Goal: Task Accomplishment & Management: Complete application form

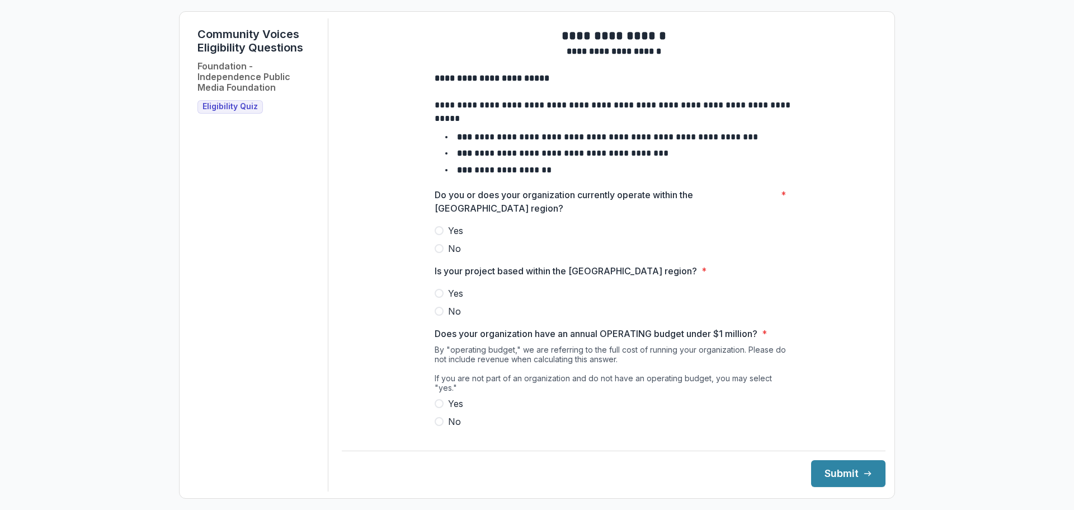
click at [437, 235] on span at bounding box center [439, 230] width 9 height 9
click at [435, 298] on span at bounding box center [439, 293] width 9 height 9
click at [437, 403] on span at bounding box center [439, 403] width 9 height 9
click at [832, 470] on button "Submit" at bounding box center [848, 473] width 74 height 27
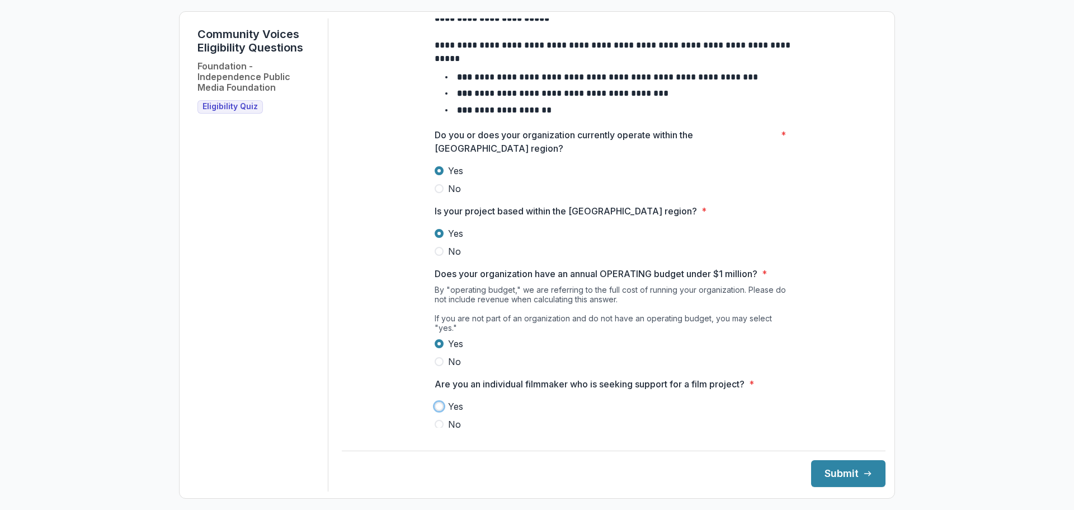
scroll to position [72, 0]
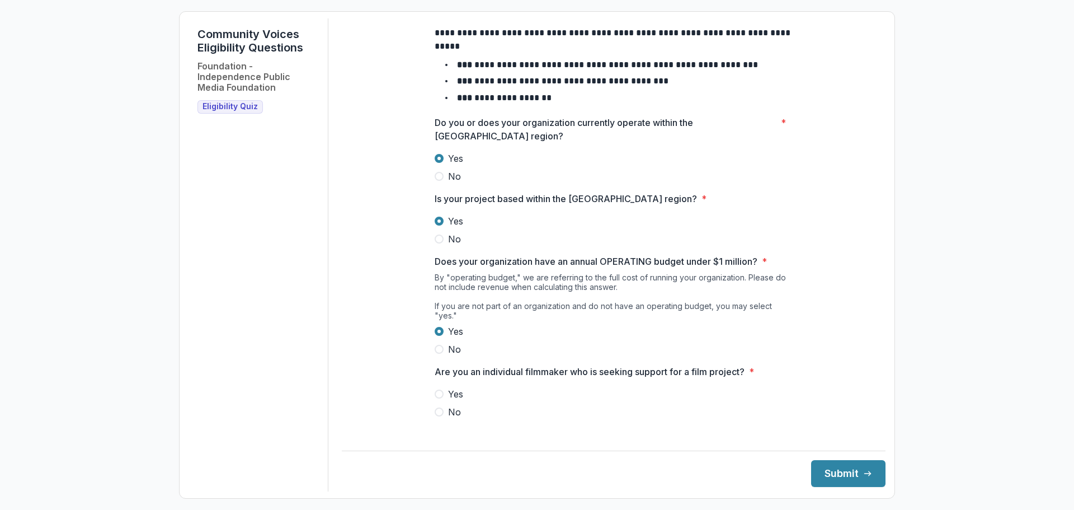
click at [466, 411] on label "No" at bounding box center [614, 411] width 358 height 13
click at [831, 473] on button "Submit" at bounding box center [848, 473] width 74 height 27
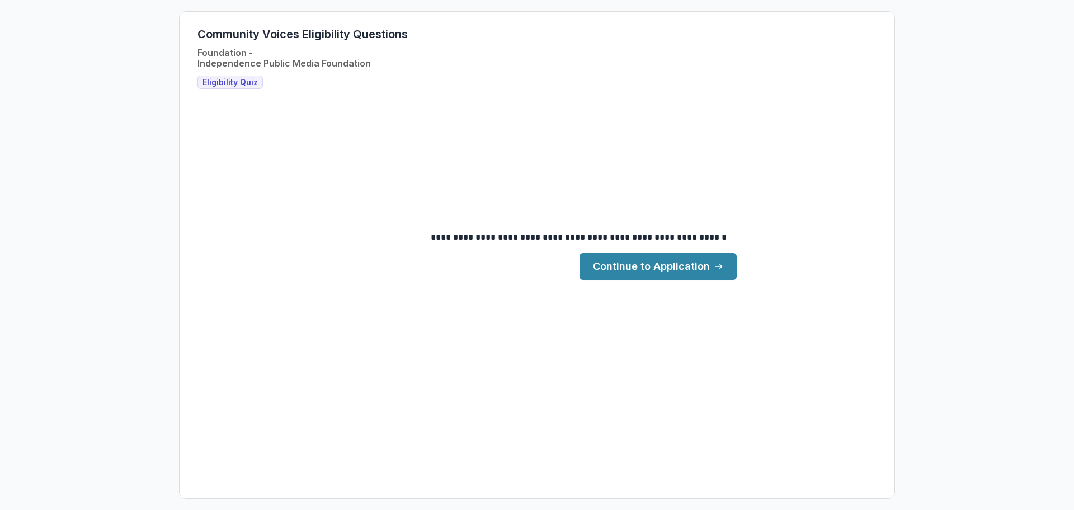
click at [624, 269] on link "Continue to Application" at bounding box center [658, 266] width 157 height 27
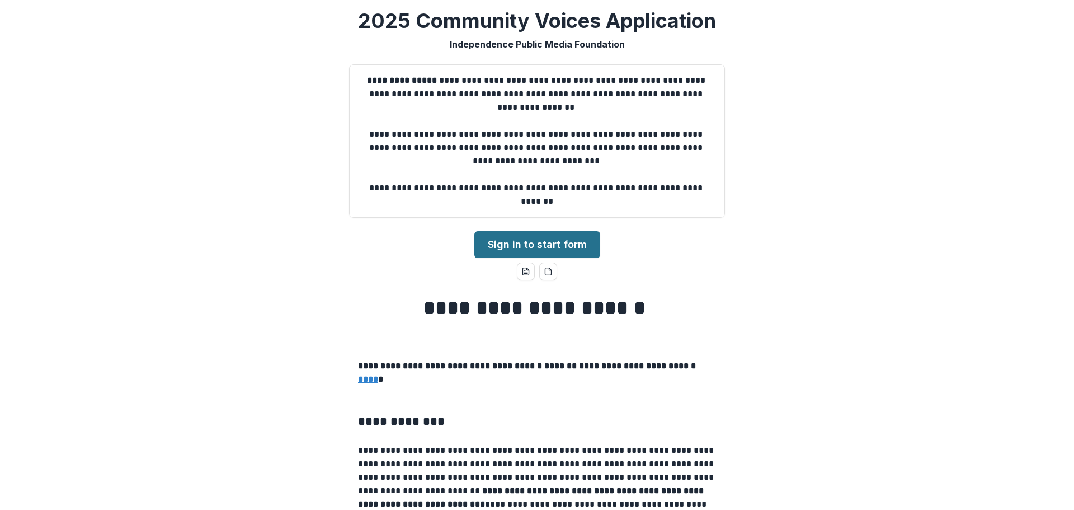
click at [529, 242] on link "Sign in to start form" at bounding box center [537, 244] width 126 height 27
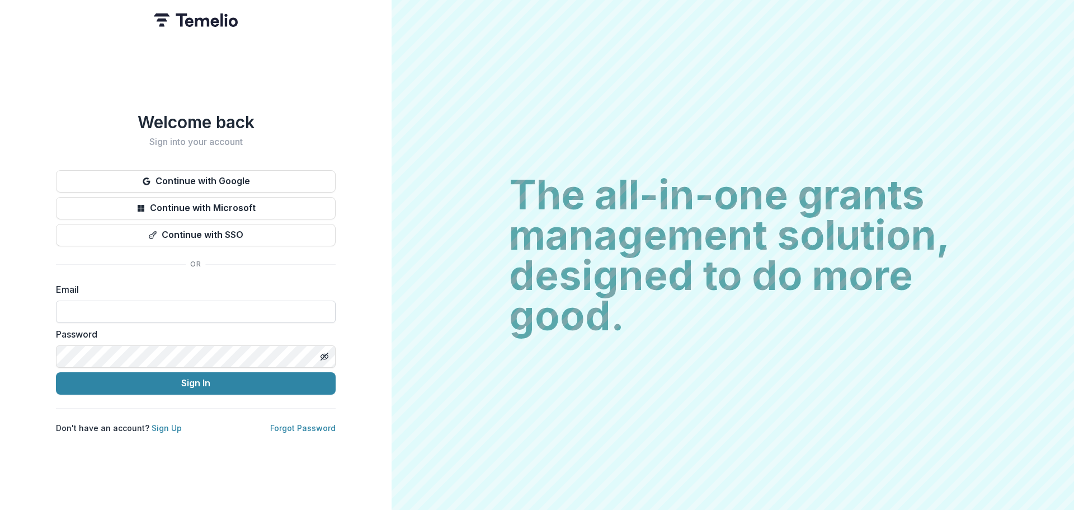
click at [259, 307] on input at bounding box center [196, 311] width 280 height 22
type input "**********"
click at [326, 352] on icon "Toggle password visibility" at bounding box center [324, 356] width 9 height 9
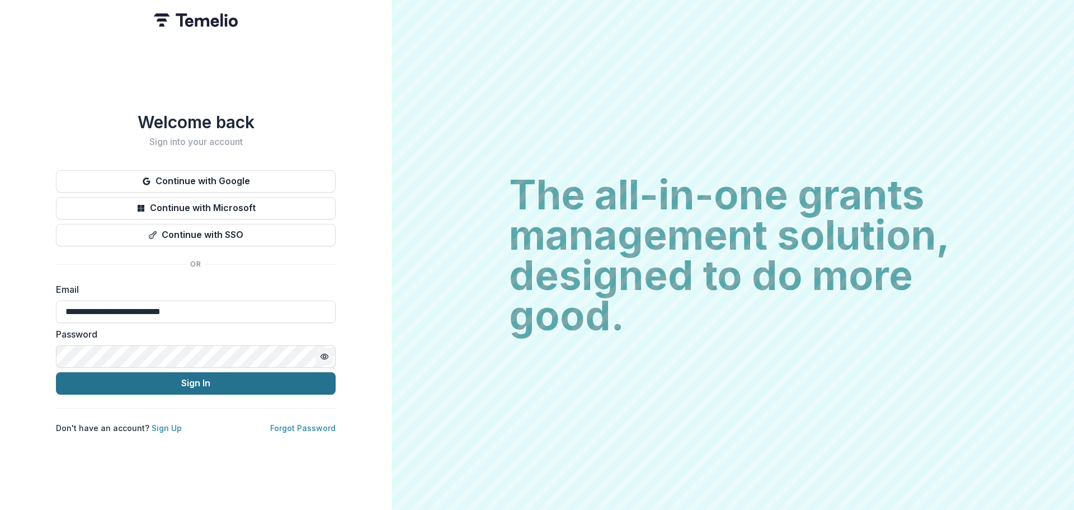
click at [204, 379] on button "Sign In" at bounding box center [196, 383] width 280 height 22
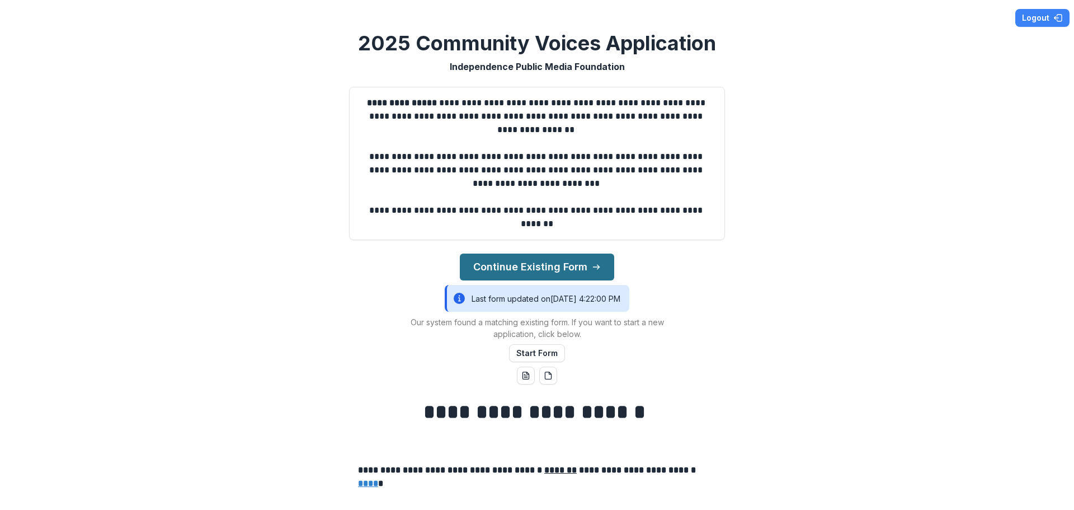
click at [557, 265] on button "Continue Existing Form" at bounding box center [537, 266] width 154 height 27
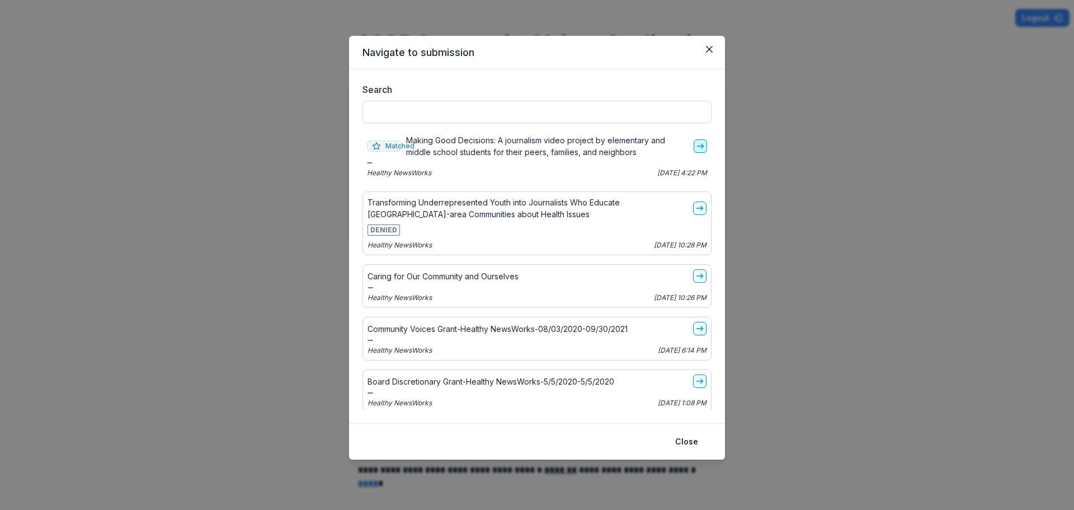
click at [696, 145] on icon "go-to" at bounding box center [700, 146] width 9 height 9
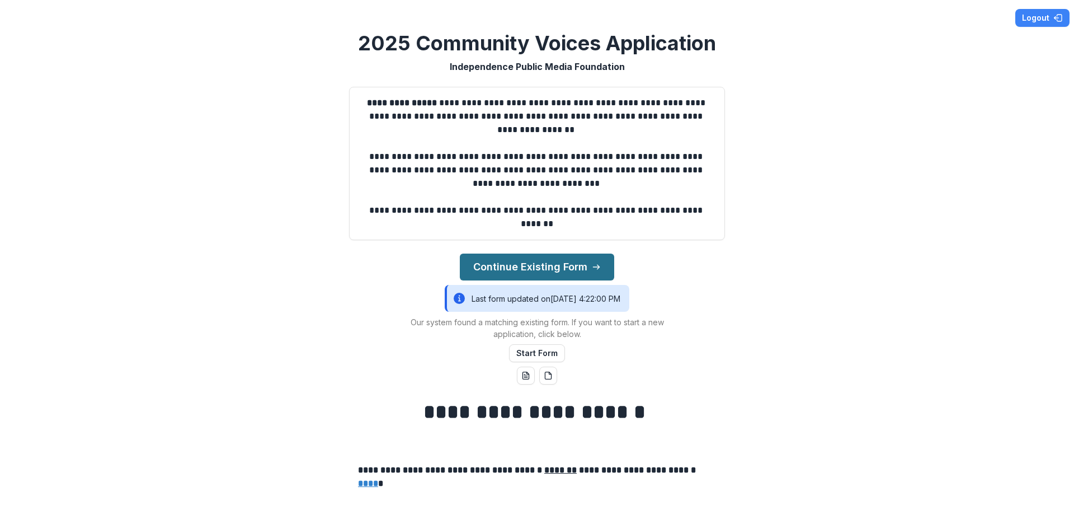
click at [568, 268] on button "Continue Existing Form" at bounding box center [537, 266] width 154 height 27
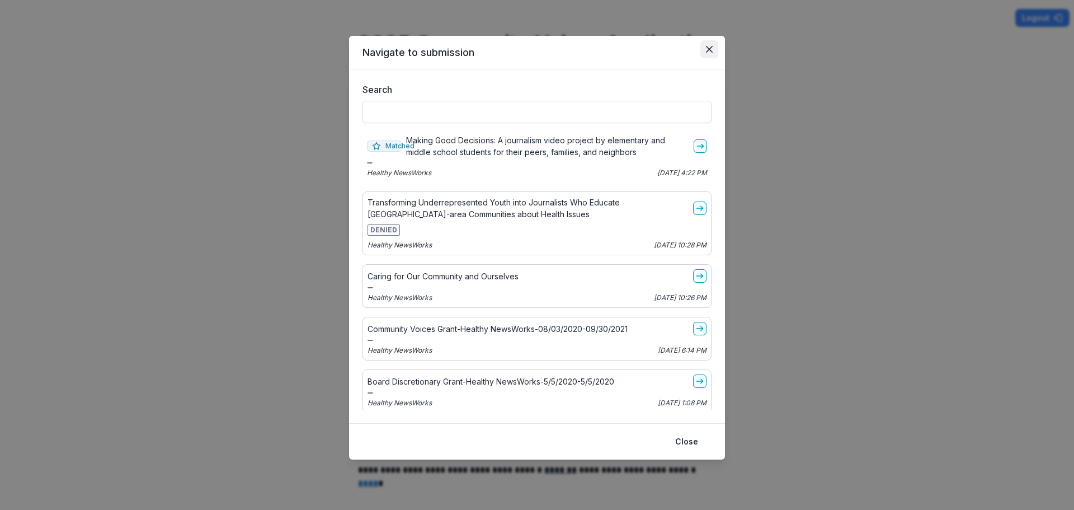
click at [712, 50] on icon "Close" at bounding box center [709, 49] width 7 height 7
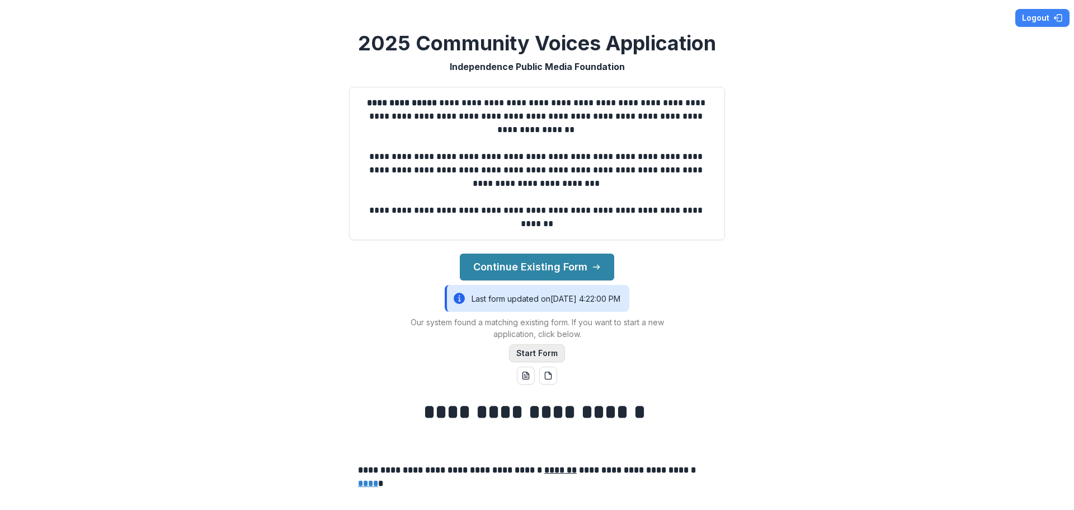
click at [531, 355] on button "Start Form" at bounding box center [537, 353] width 56 height 18
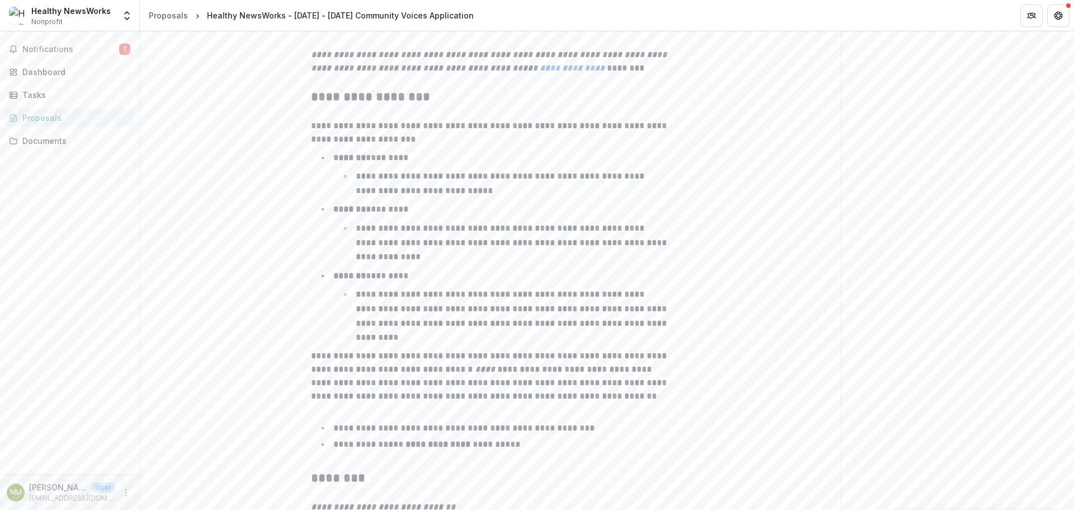
scroll to position [1726, 0]
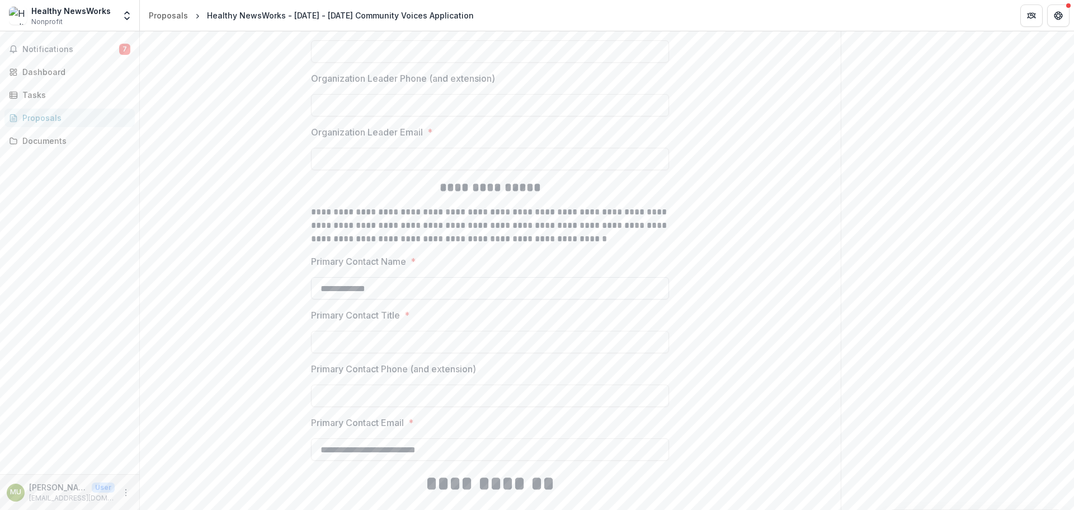
scroll to position [1630, 0]
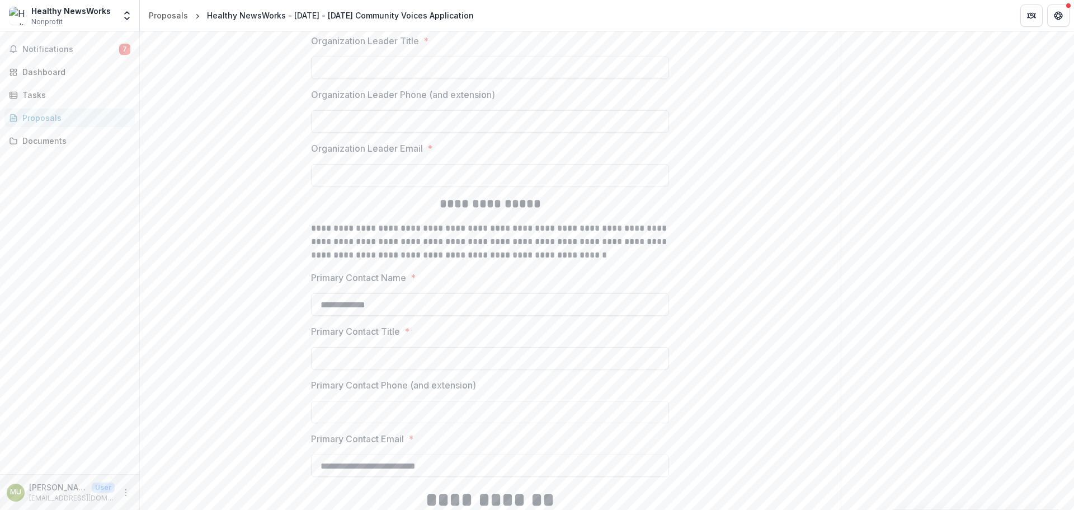
click at [394, 355] on input "Primary Contact Title *" at bounding box center [490, 358] width 358 height 22
type input "**********"
click at [393, 412] on input "Primary Contact Phone (and extension)" at bounding box center [490, 412] width 358 height 22
type input "**********"
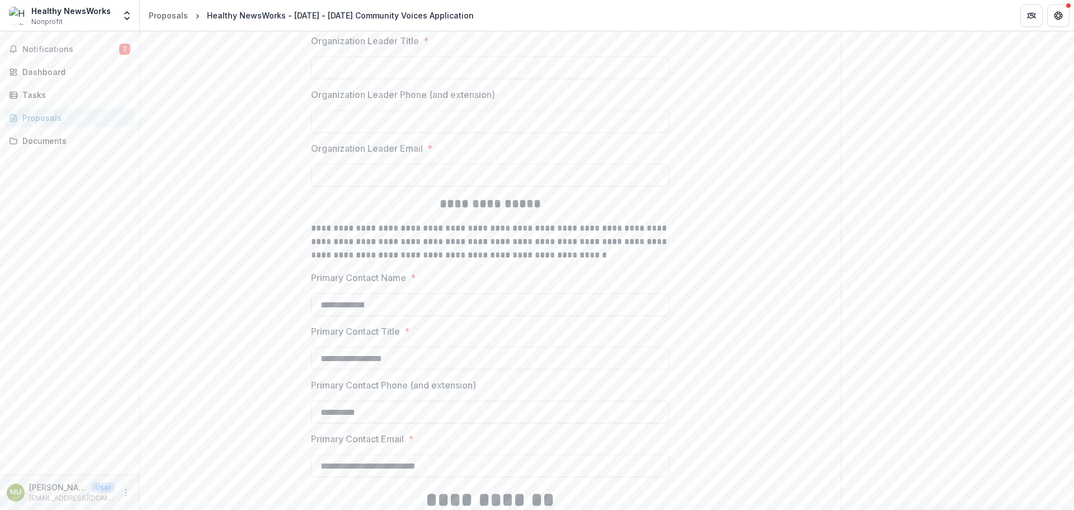
type input "**********"
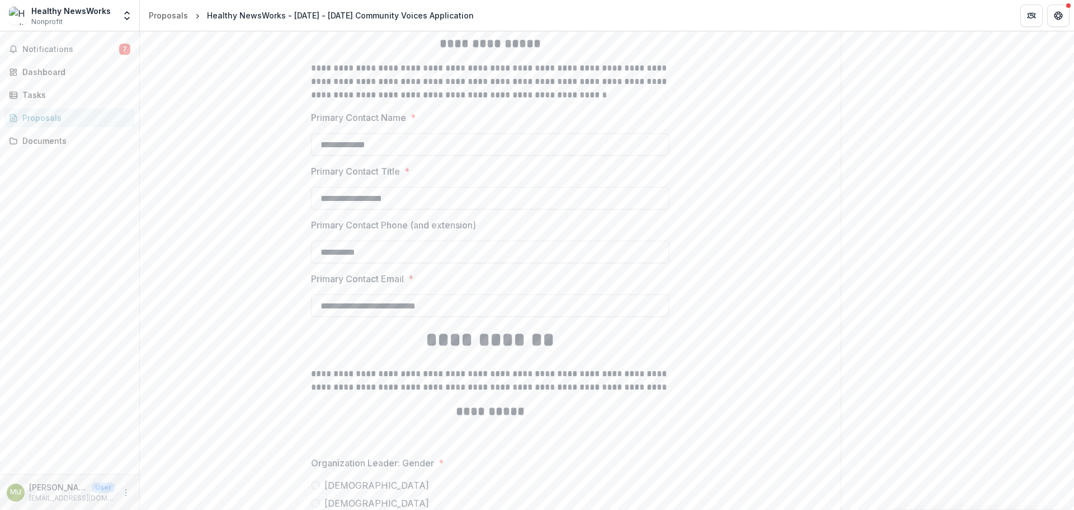
scroll to position [1853, 0]
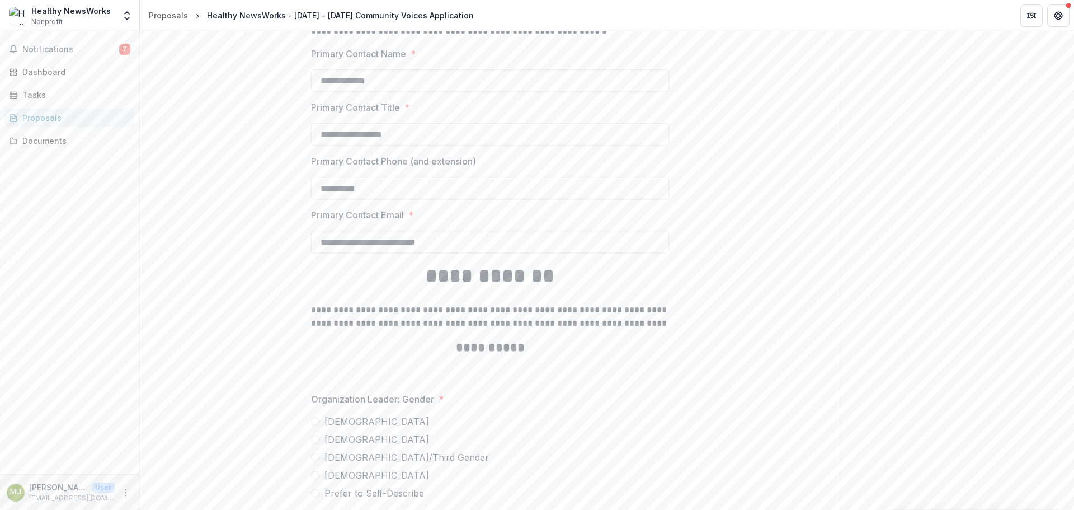
click at [317, 419] on span at bounding box center [315, 421] width 9 height 9
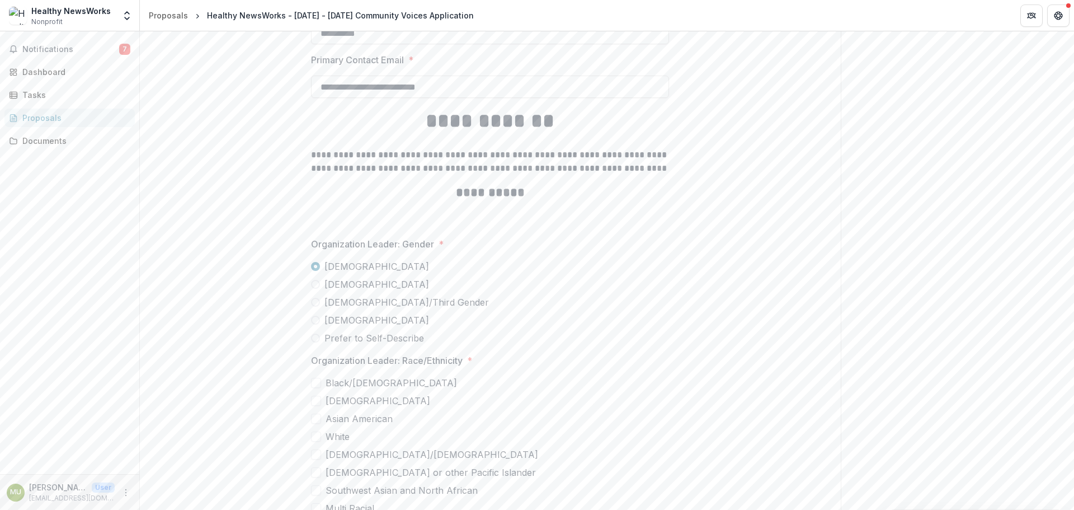
scroll to position [2021, 0]
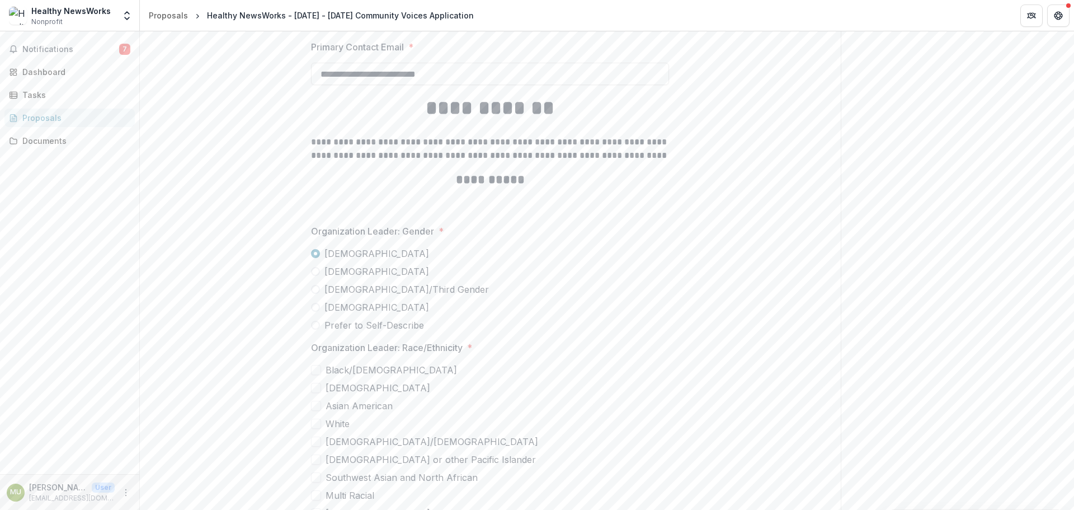
click at [315, 423] on span at bounding box center [316, 423] width 10 height 10
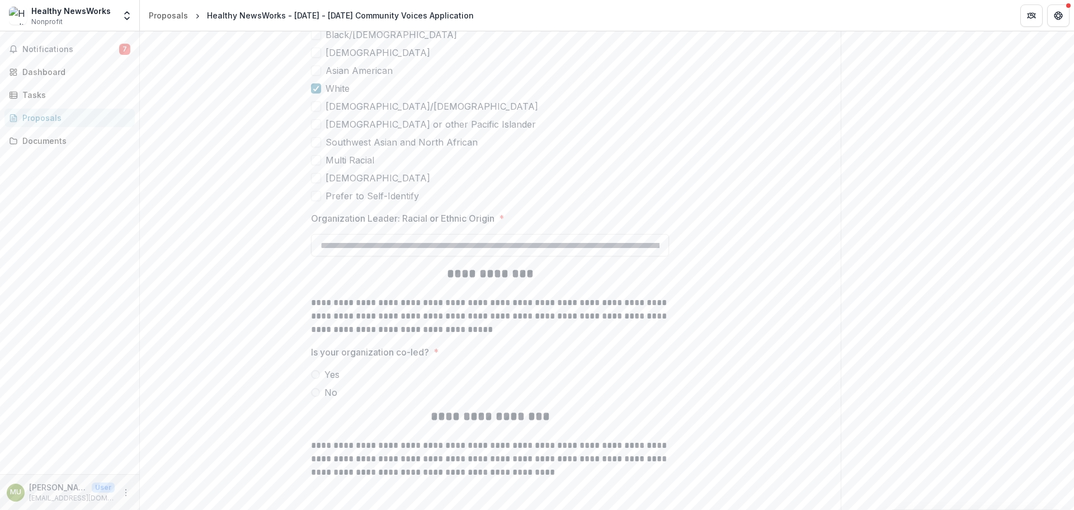
scroll to position [2357, 0]
click at [316, 390] on span at bounding box center [315, 391] width 9 height 9
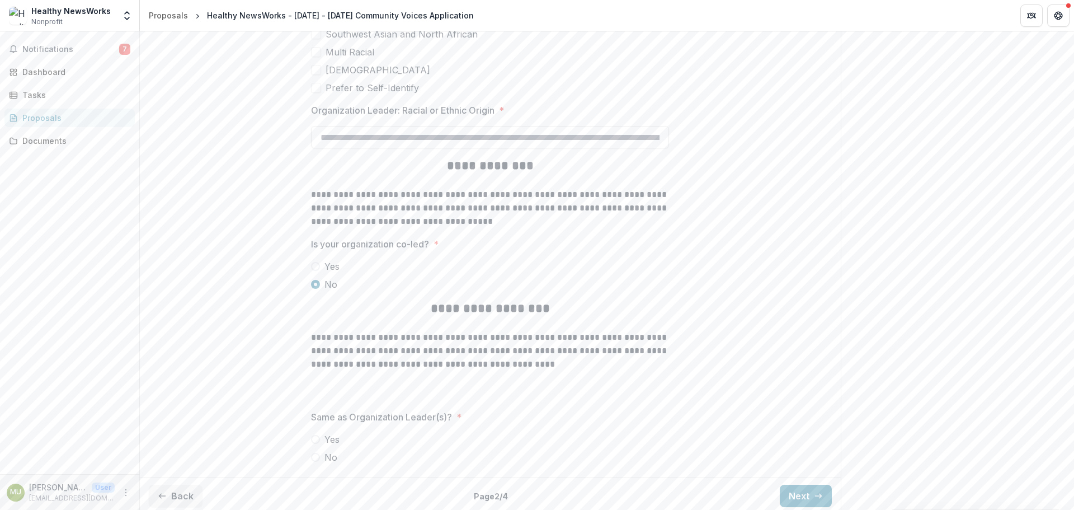
scroll to position [2469, 0]
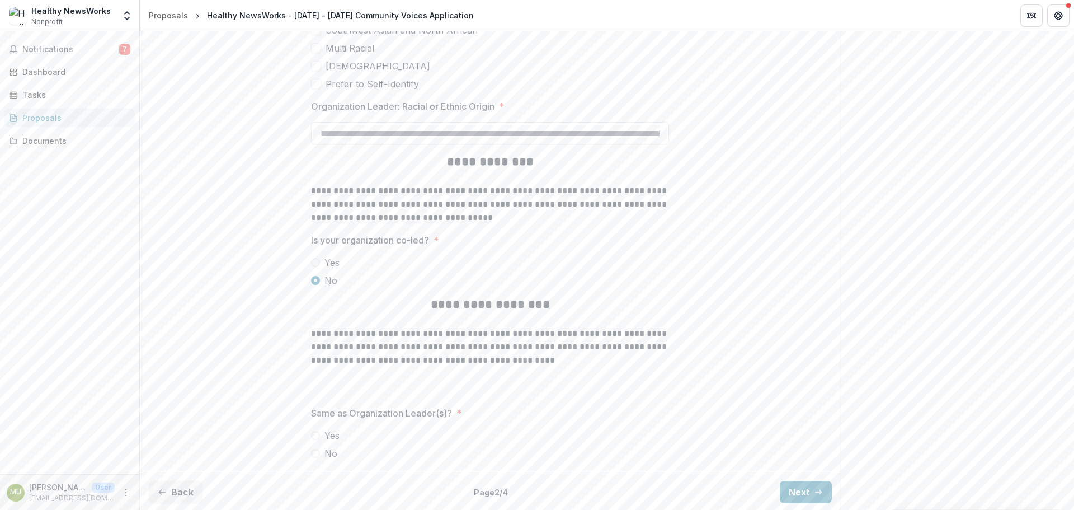
click at [318, 451] on label "No" at bounding box center [490, 452] width 358 height 13
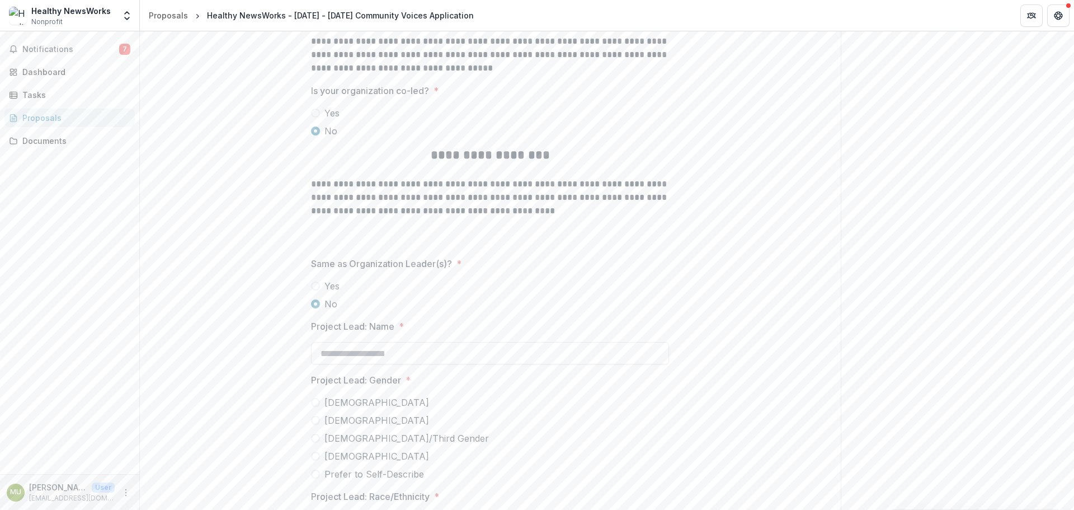
scroll to position [2637, 0]
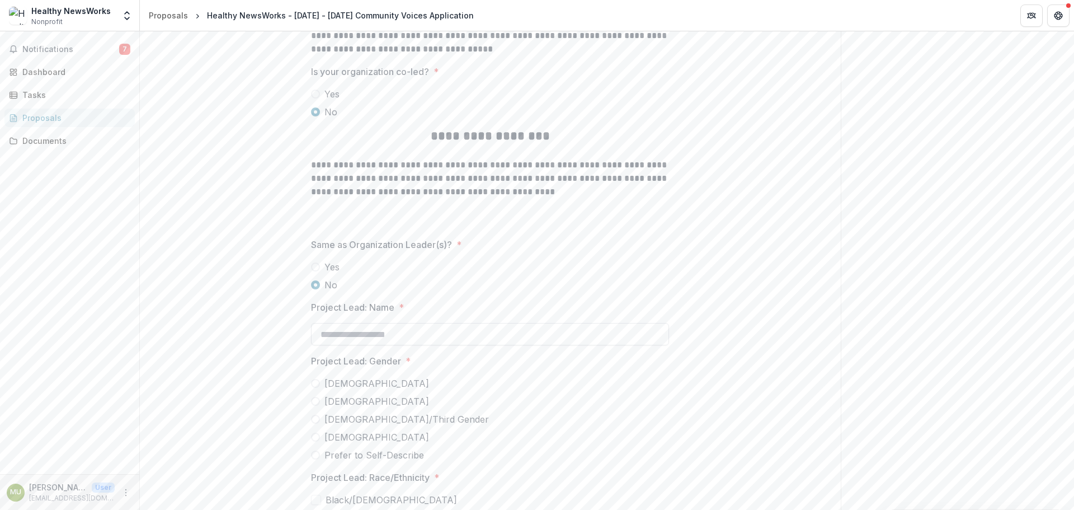
click at [433, 331] on input "Project Lead: Name *" at bounding box center [490, 334] width 358 height 22
type input "**********"
click at [315, 401] on span at bounding box center [315, 401] width 9 height 9
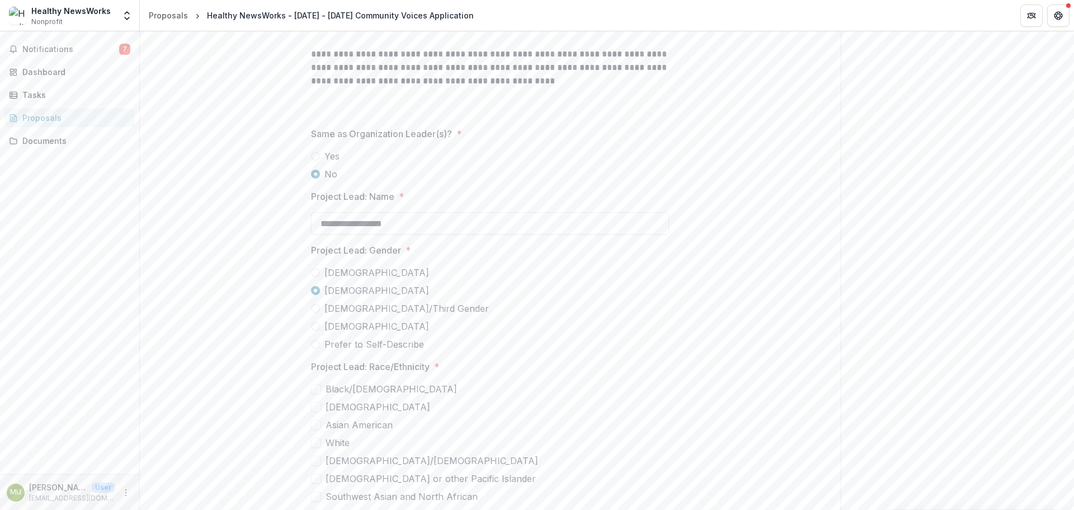
scroll to position [2748, 0]
click at [316, 385] on span at bounding box center [316, 388] width 10 height 10
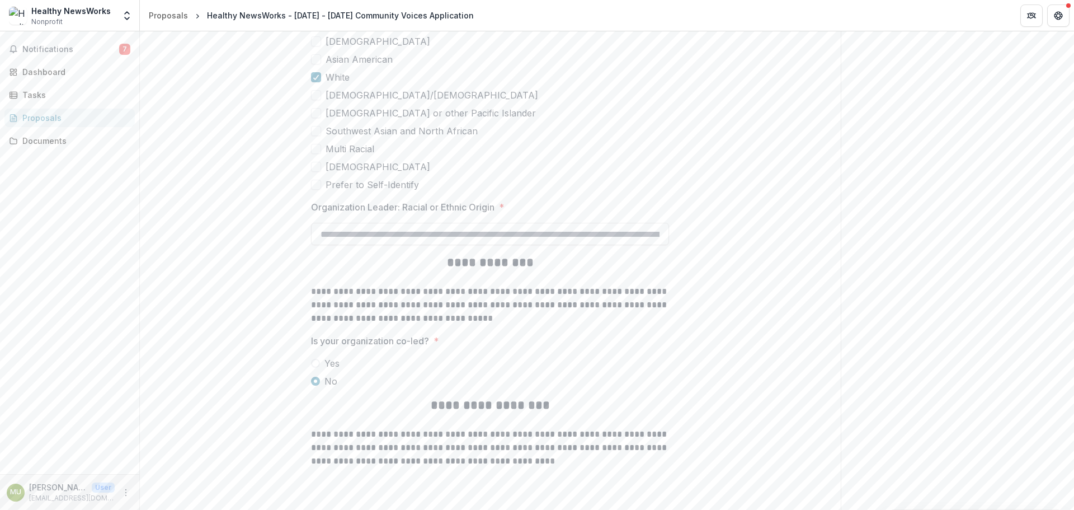
scroll to position [2339, 0]
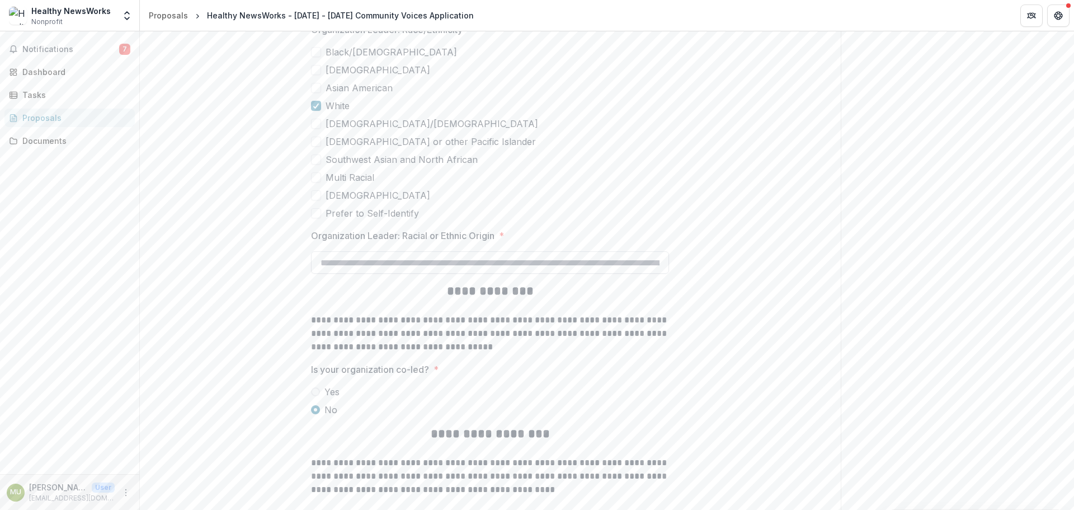
click at [435, 263] on input "Organization Leader: Racial or Ethnic Origin *" at bounding box center [490, 262] width 358 height 22
click at [532, 258] on input "**********" at bounding box center [490, 262] width 358 height 22
type input "*"
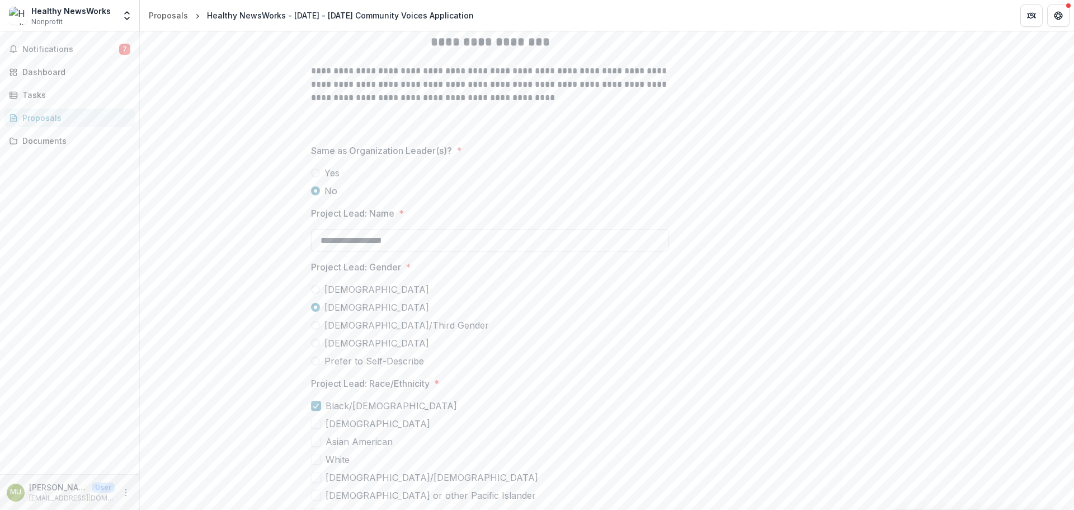
scroll to position [2898, 0]
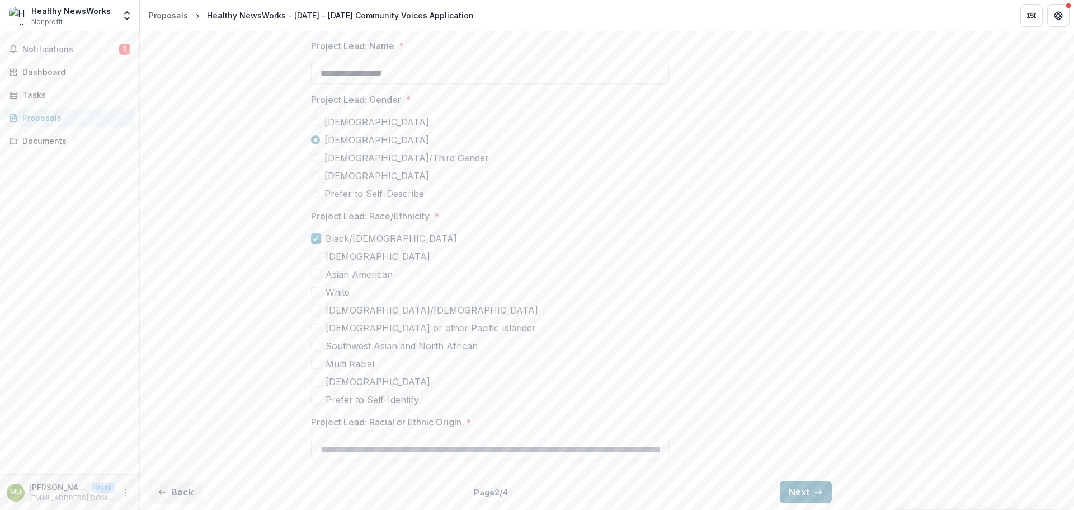
click at [799, 491] on button "Next" at bounding box center [806, 492] width 52 height 22
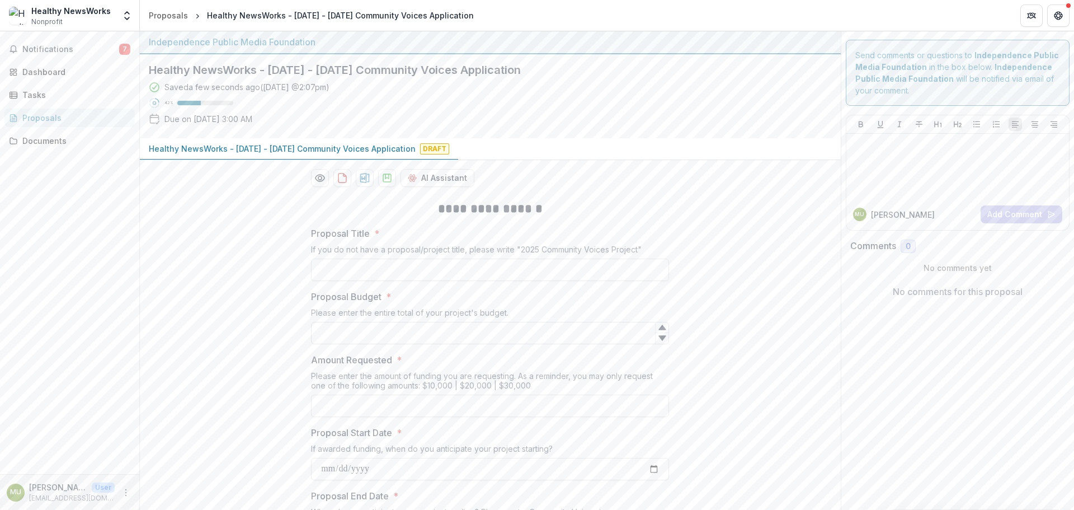
scroll to position [0, 0]
click at [481, 269] on input "Proposal Title *" at bounding box center [490, 270] width 358 height 22
type input "**********"
click at [662, 337] on icon at bounding box center [661, 338] width 7 height 5
type input "*"
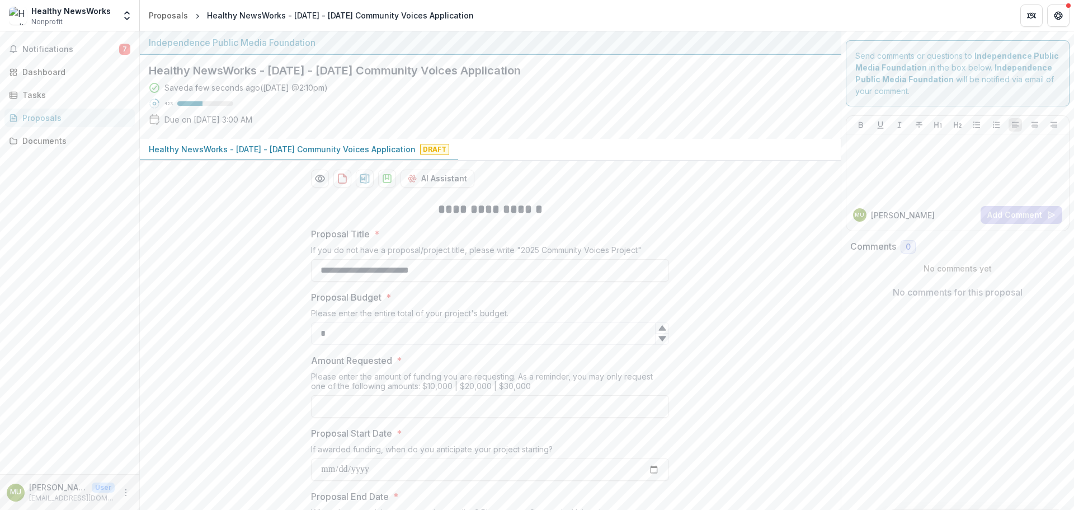
click at [662, 328] on icon at bounding box center [661, 328] width 7 height 5
type input "*"
click at [583, 407] on input "Amount Requested *" at bounding box center [490, 406] width 358 height 22
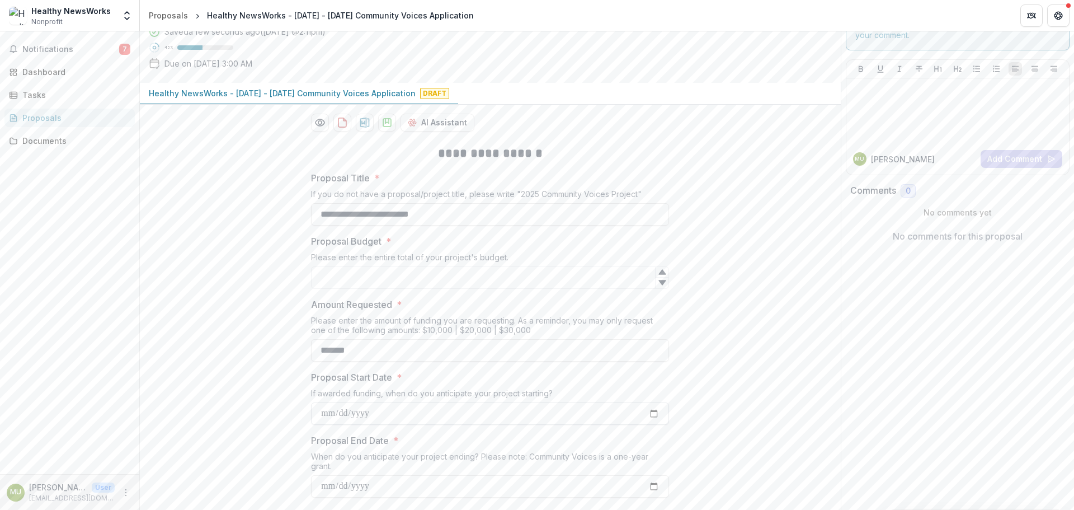
type input "*******"
click at [652, 413] on input "Proposal Start Date *" at bounding box center [490, 413] width 358 height 22
type input "**********"
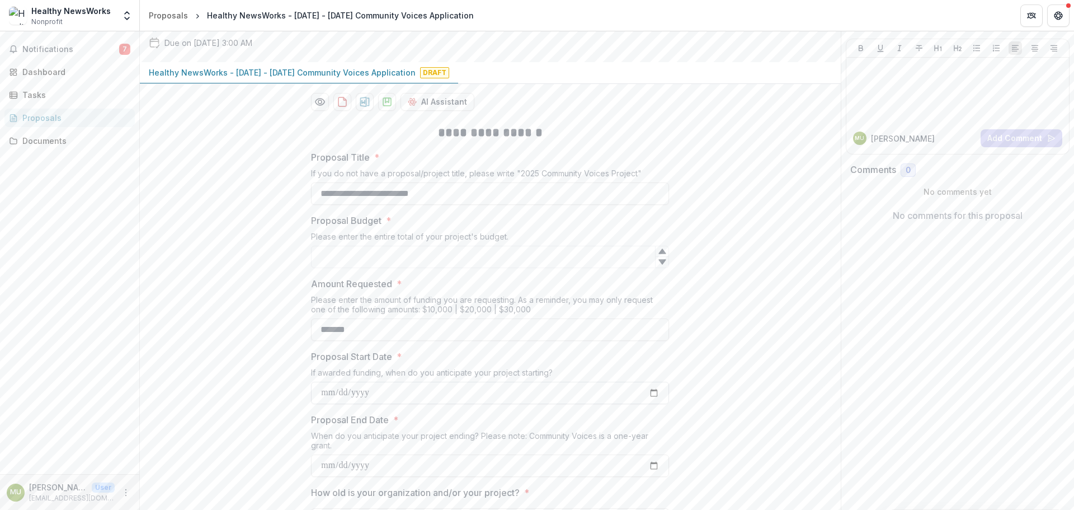
scroll to position [112, 0]
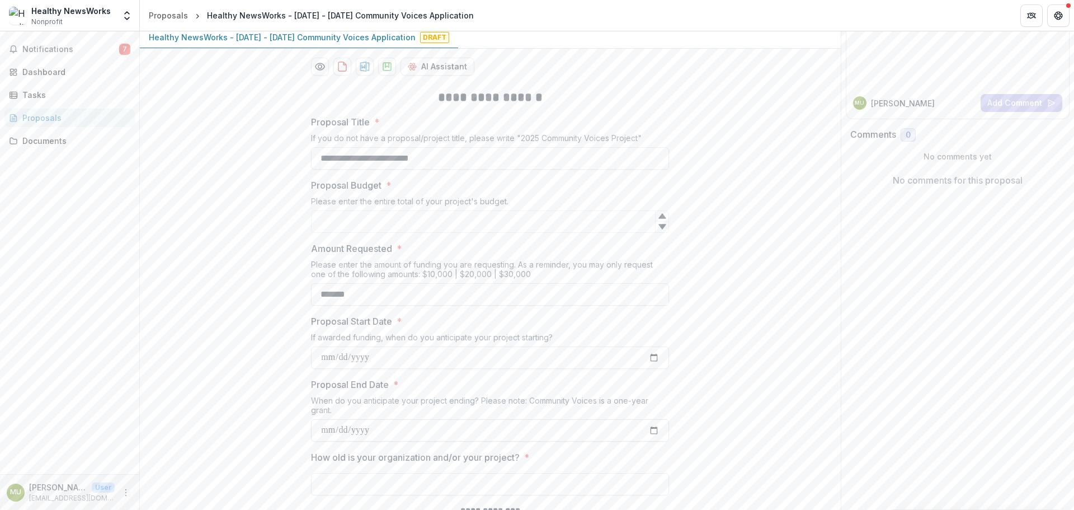
click at [653, 429] on input "Proposal End Date *" at bounding box center [490, 430] width 358 height 22
type input "**********"
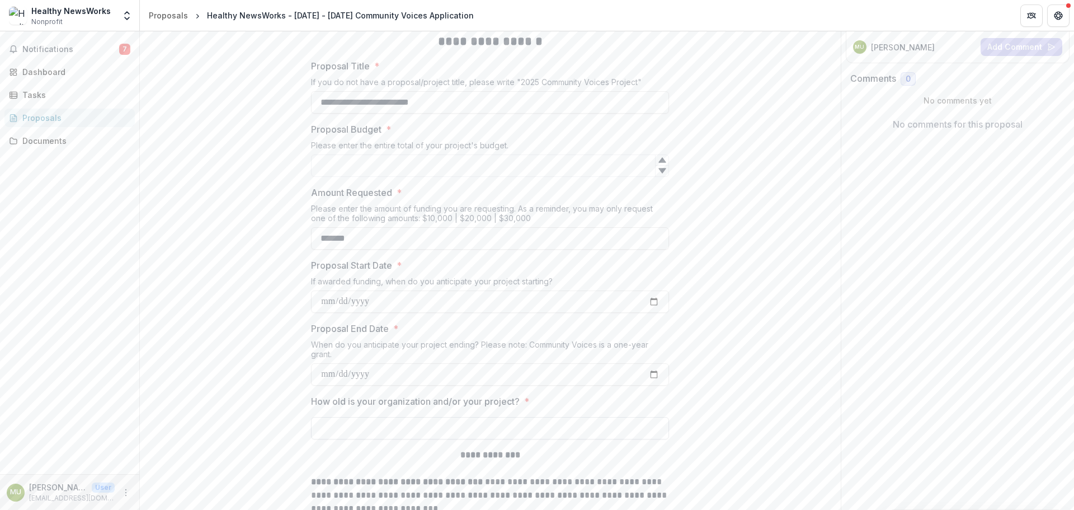
click at [420, 423] on input "How old is your organization and/or your project? *" at bounding box center [490, 428] width 358 height 22
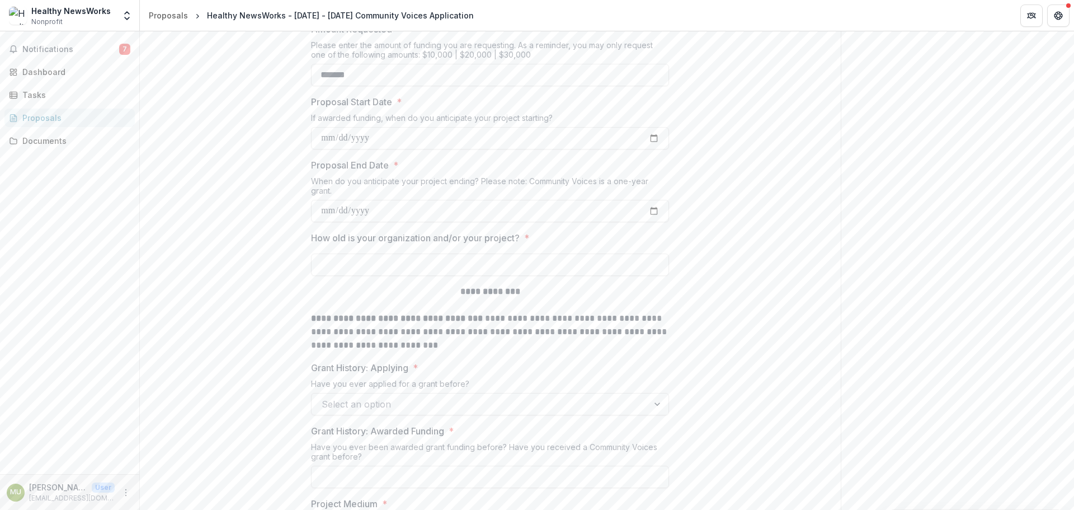
scroll to position [336, 0]
click at [377, 261] on input "How old is your organization and/or your project? *" at bounding box center [490, 260] width 358 height 22
type input "**********"
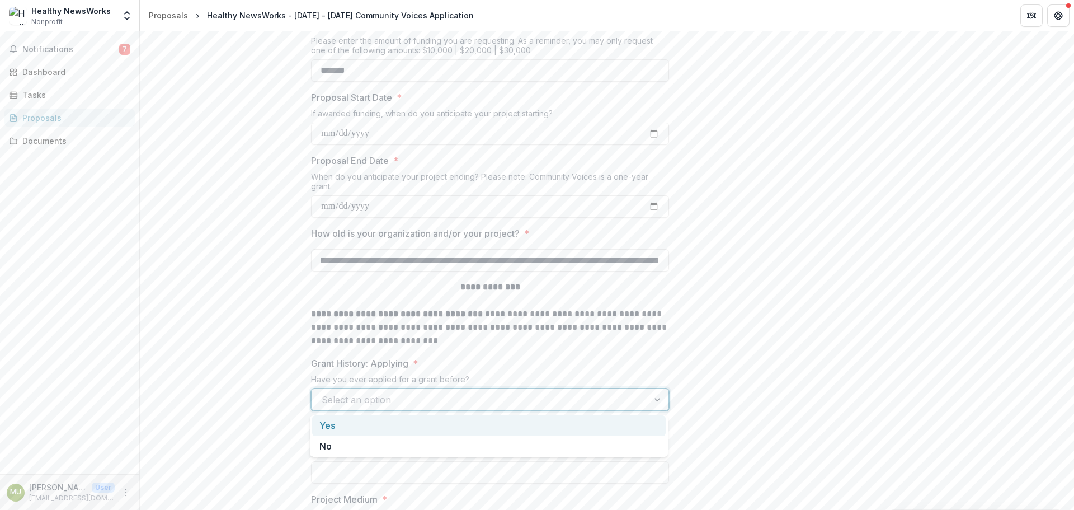
scroll to position [0, 0]
click at [657, 398] on div at bounding box center [658, 399] width 20 height 21
click at [460, 427] on div "Yes" at bounding box center [489, 425] width 354 height 21
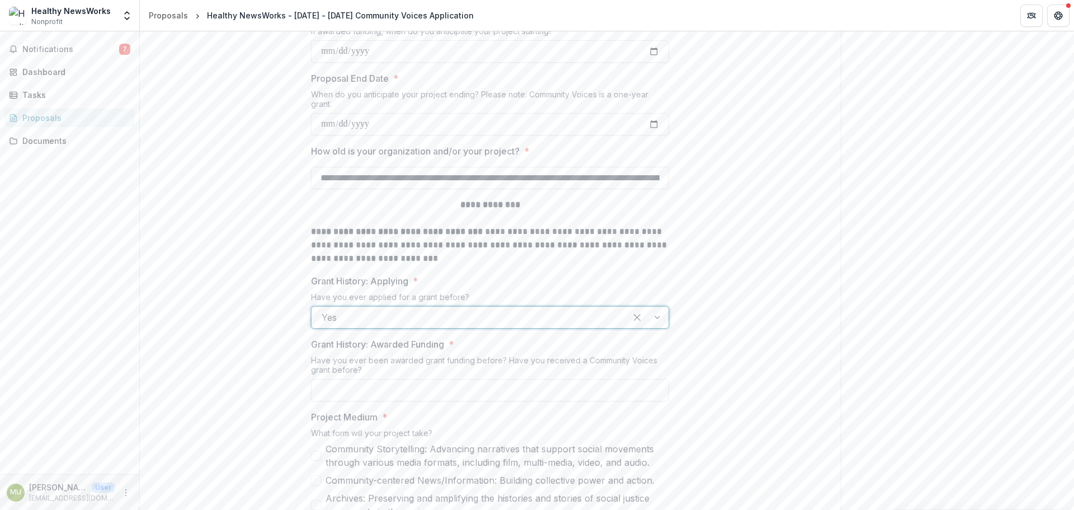
scroll to position [448, 0]
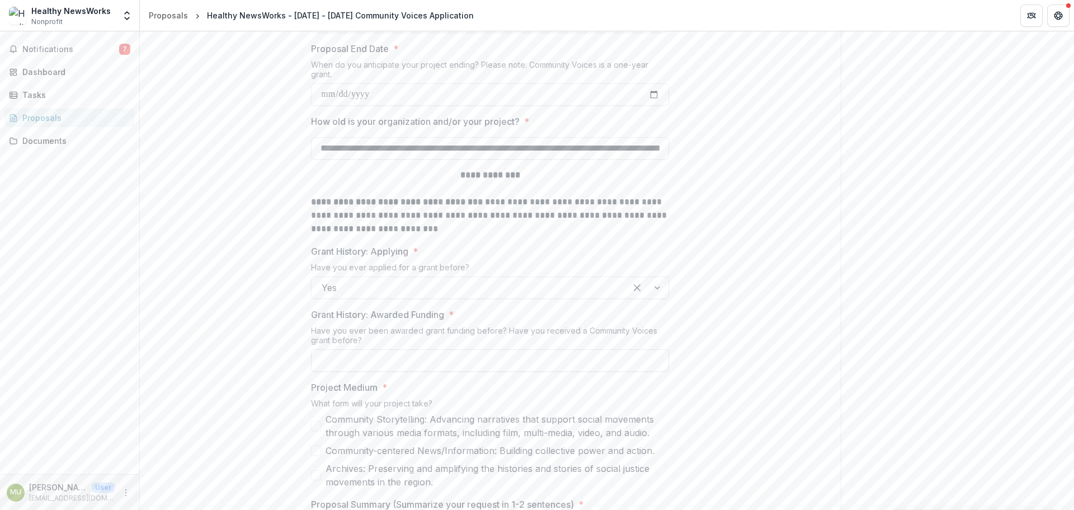
click at [435, 359] on input "Grant History: Awarded Funding *" at bounding box center [490, 360] width 358 height 22
type input "**********"
click at [456, 403] on div "What form will your project take?" at bounding box center [490, 405] width 358 height 14
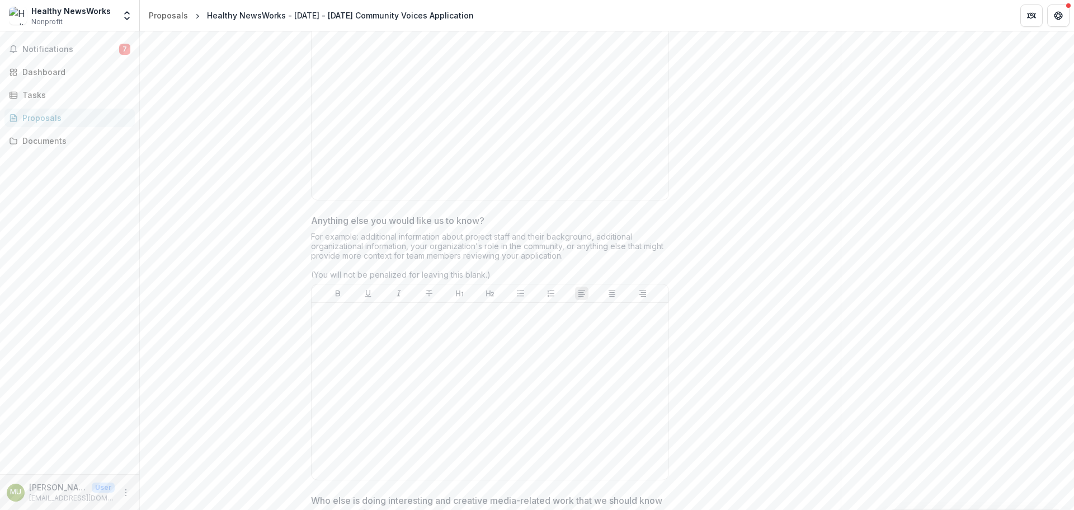
scroll to position [2975, 0]
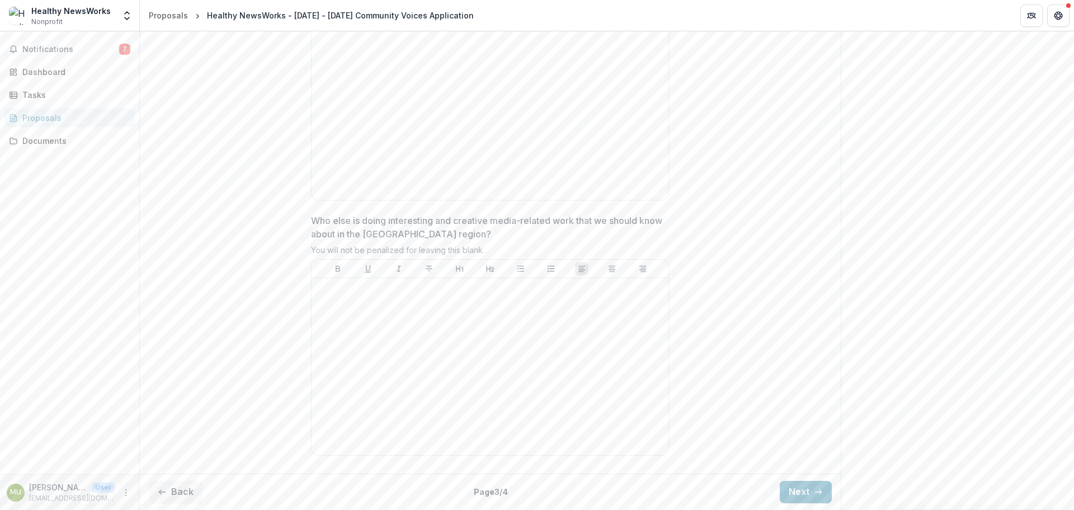
click at [803, 490] on button "Next" at bounding box center [806, 492] width 52 height 22
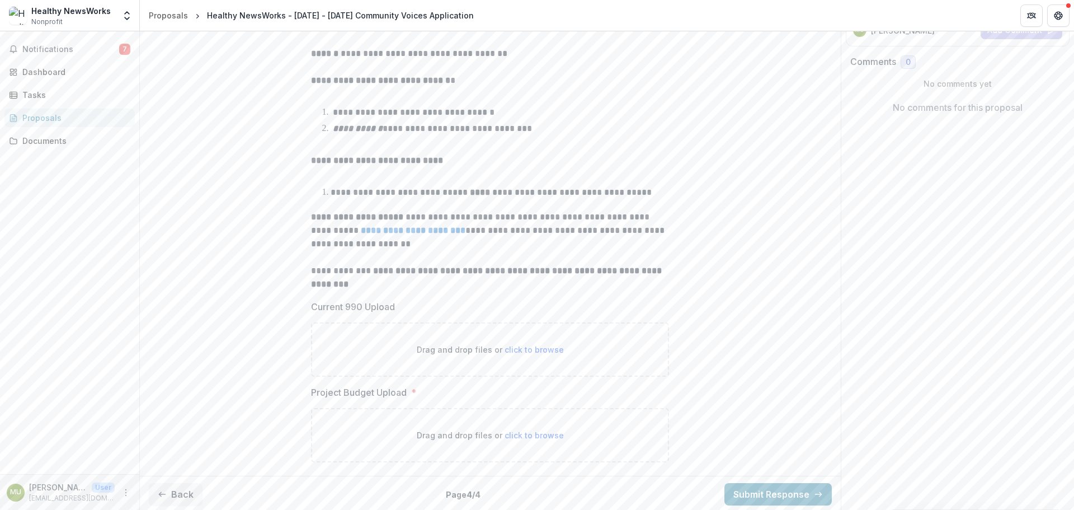
scroll to position [187, 0]
click at [180, 491] on button "Back" at bounding box center [176, 492] width 54 height 22
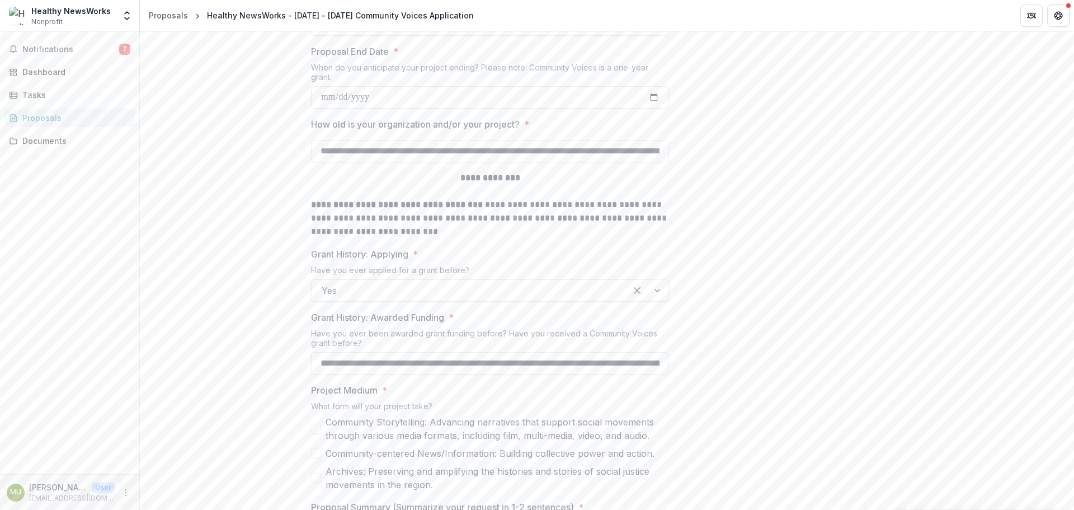
scroll to position [448, 0]
click at [557, 361] on input "**********" at bounding box center [490, 360] width 358 height 22
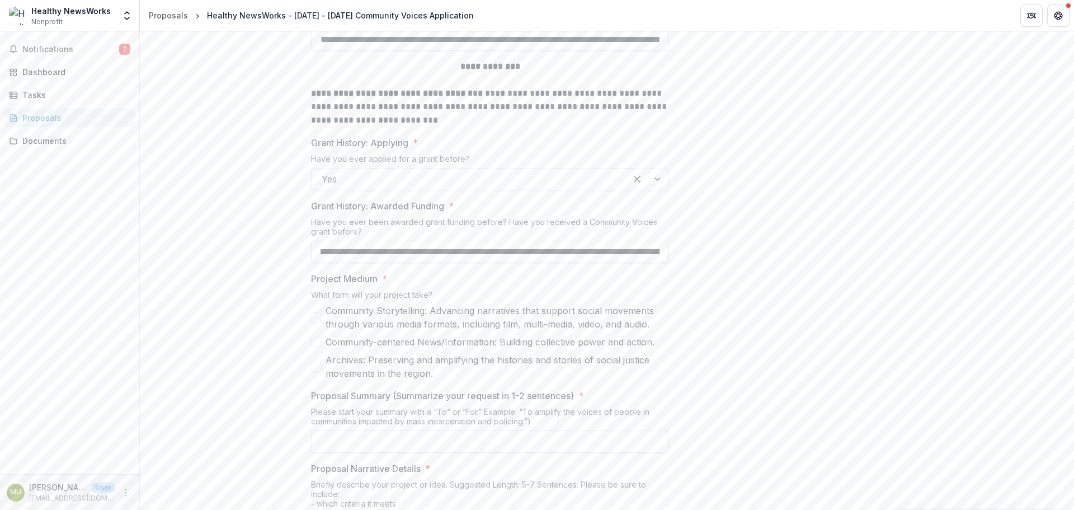
scroll to position [559, 0]
click at [657, 250] on input "**********" at bounding box center [490, 248] width 358 height 22
click at [658, 246] on input "**********" at bounding box center [490, 248] width 358 height 22
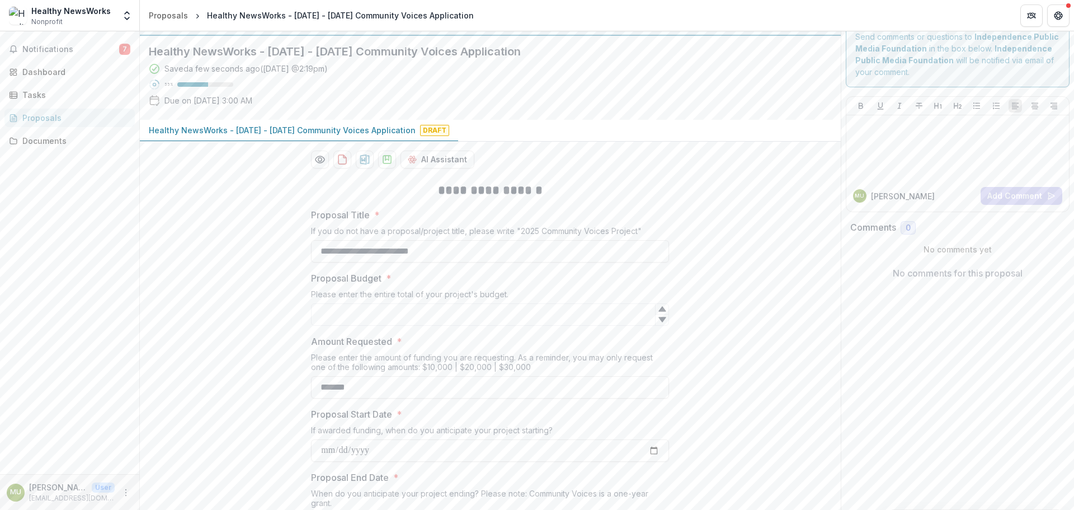
scroll to position [0, 0]
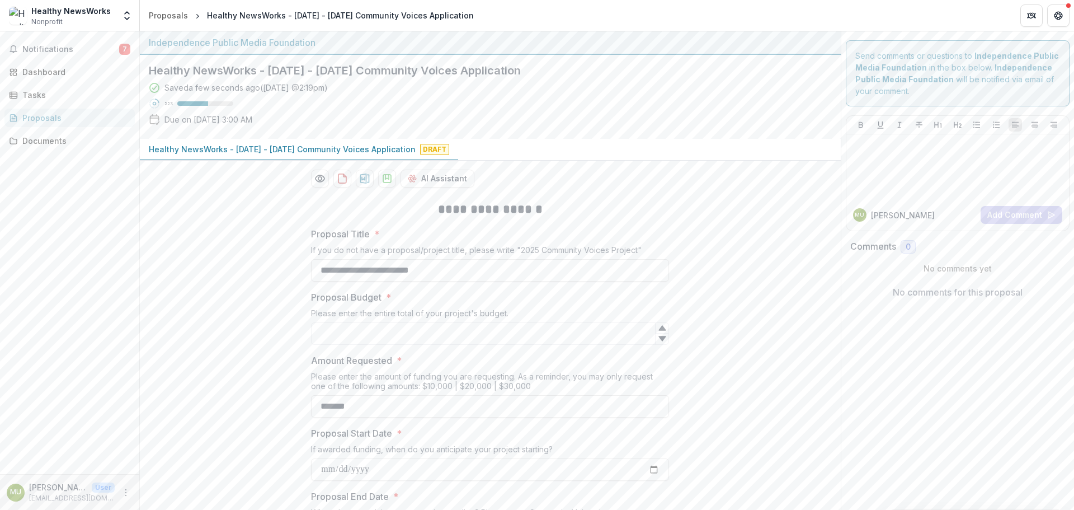
type input "**********"
drag, startPoint x: 516, startPoint y: 219, endPoint x: 479, endPoint y: 279, distance: 71.1
click at [361, 179] on icon "download-proposal" at bounding box center [365, 178] width 10 height 10
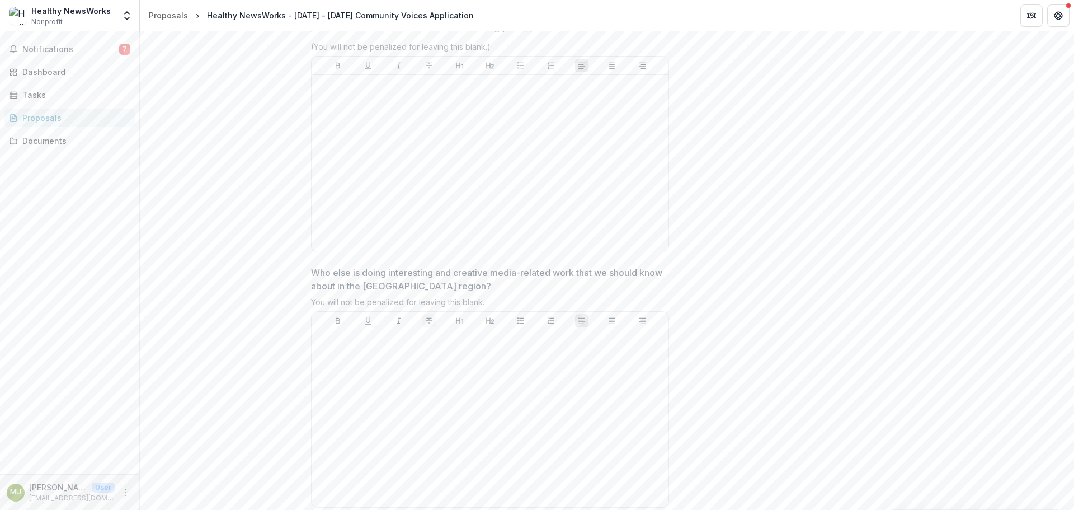
scroll to position [2975, 0]
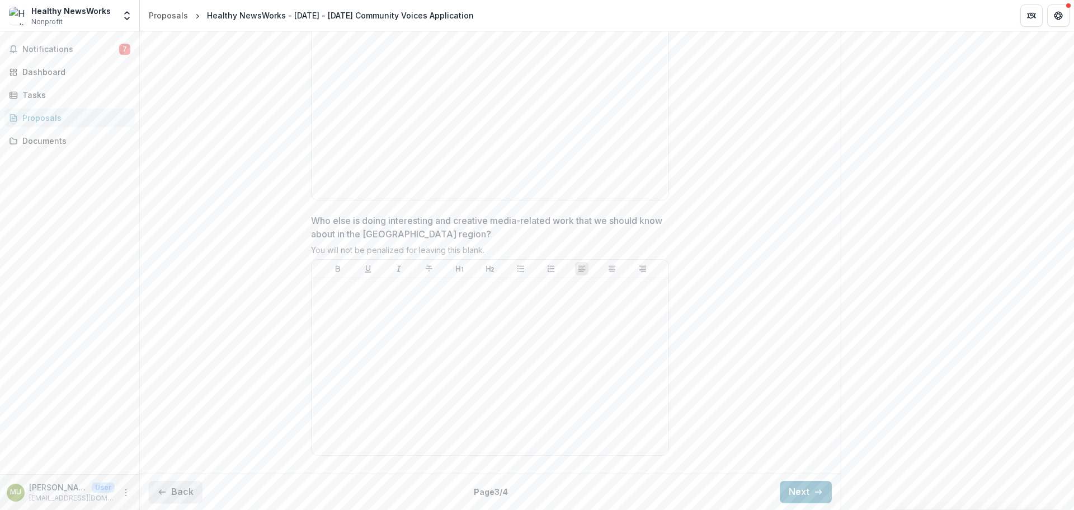
click at [179, 491] on button "Back" at bounding box center [176, 492] width 54 height 22
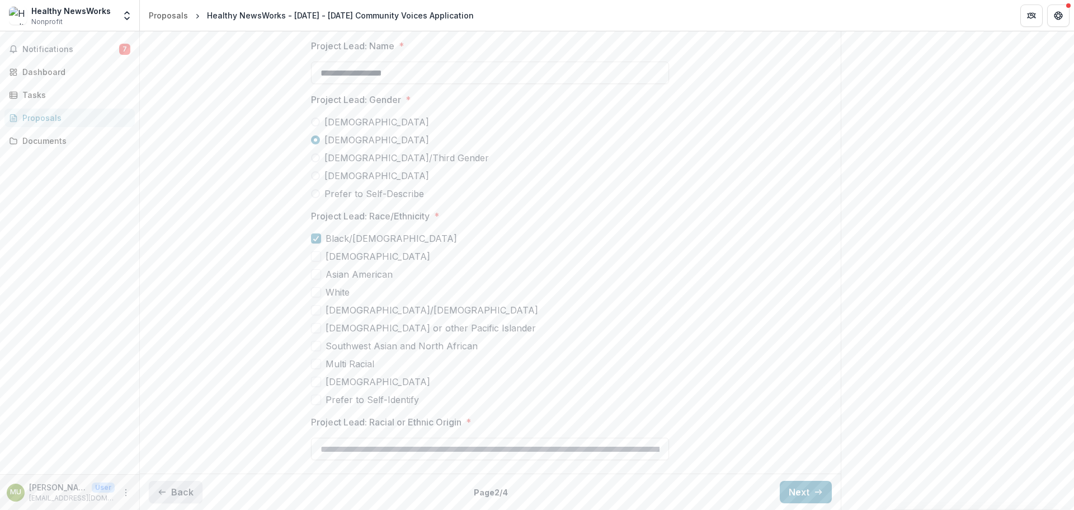
scroll to position [2898, 0]
click at [179, 491] on button "Back" at bounding box center [176, 492] width 54 height 22
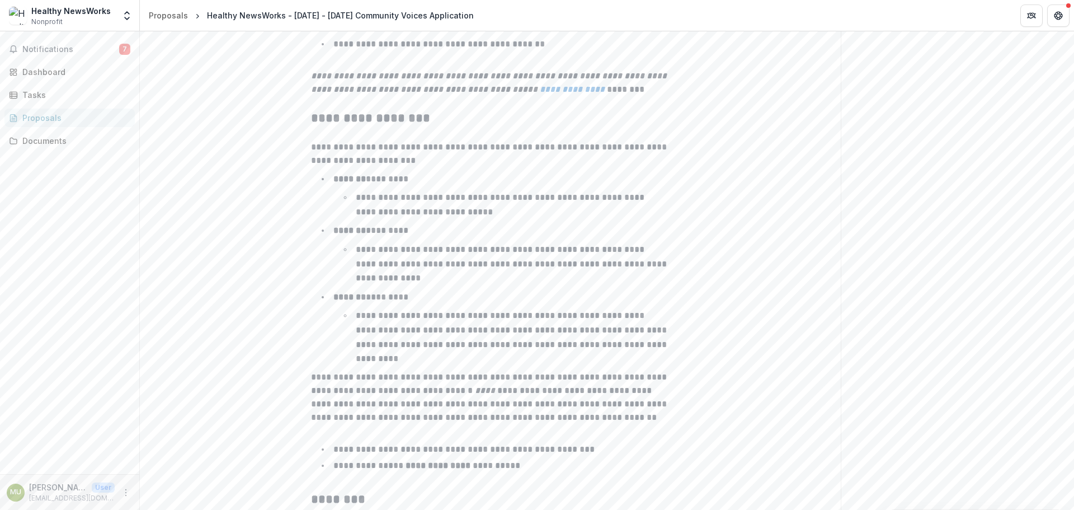
scroll to position [1726, 0]
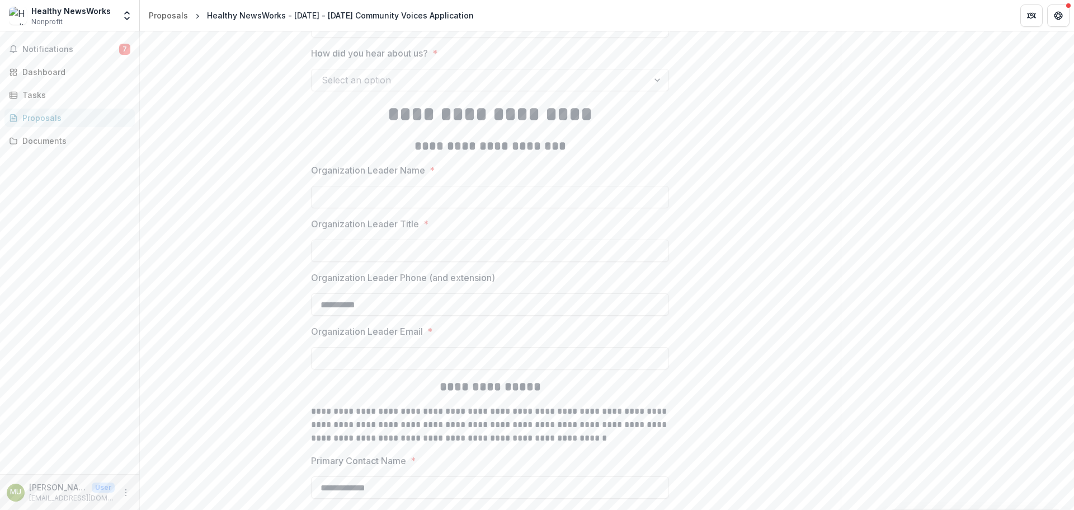
scroll to position [1335, 0]
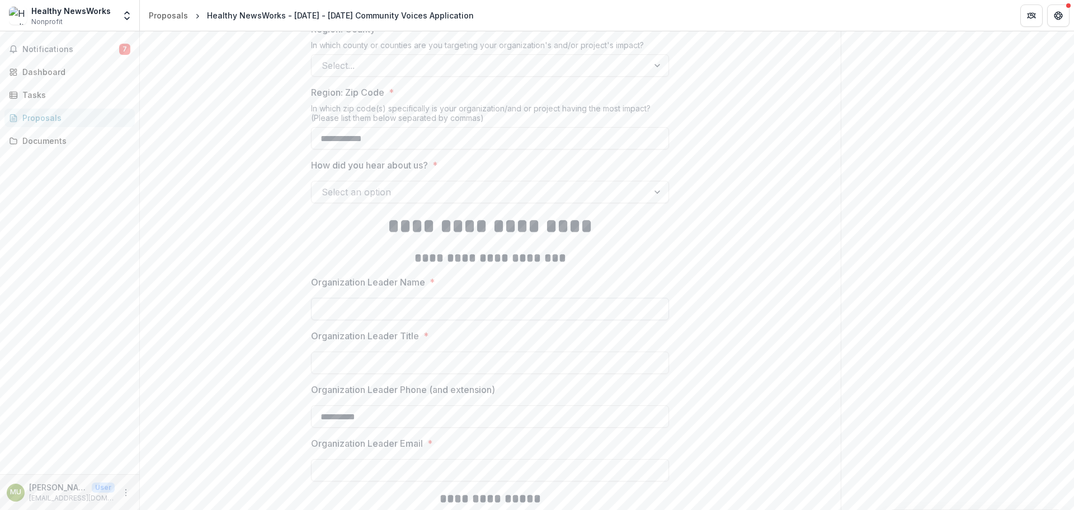
click at [500, 314] on input "Organization Leader Name *" at bounding box center [490, 309] width 358 height 22
type input "**********"
click at [453, 371] on input "Organization Leader Title *" at bounding box center [490, 362] width 358 height 22
type input "**********"
click at [403, 473] on input "Organization Leader Email *" at bounding box center [490, 470] width 358 height 22
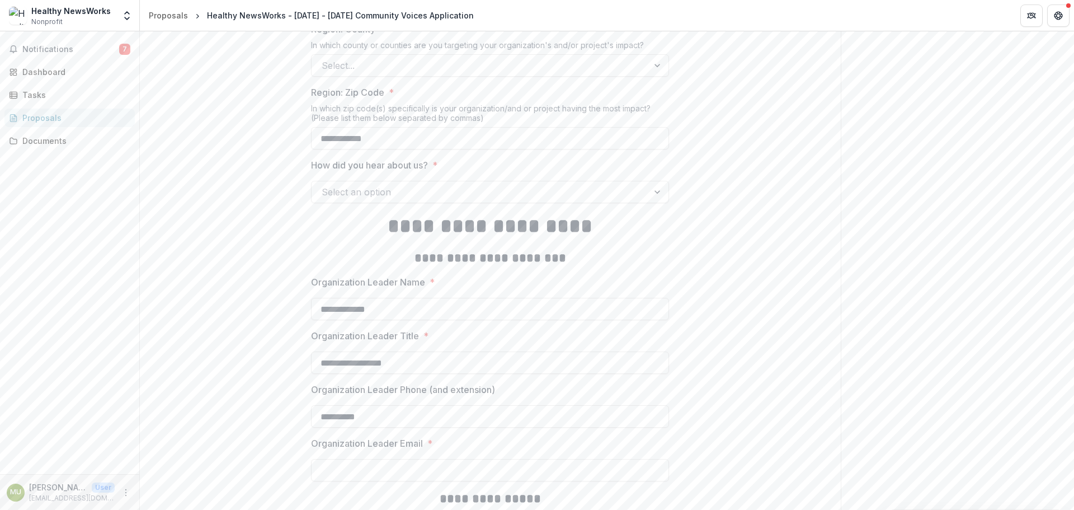
type input "**********"
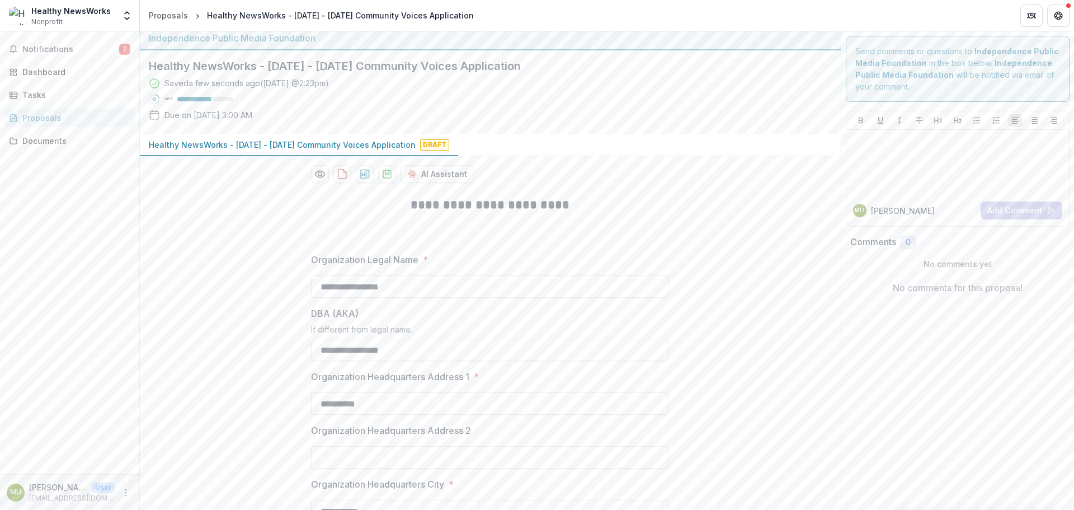
scroll to position [0, 0]
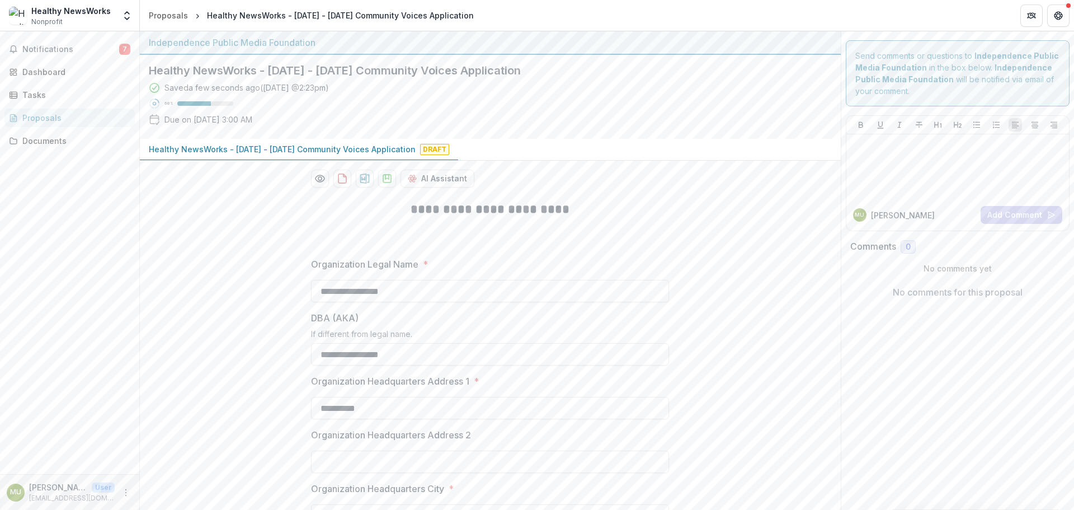
drag, startPoint x: 456, startPoint y: 357, endPoint x: 300, endPoint y: 343, distance: 157.3
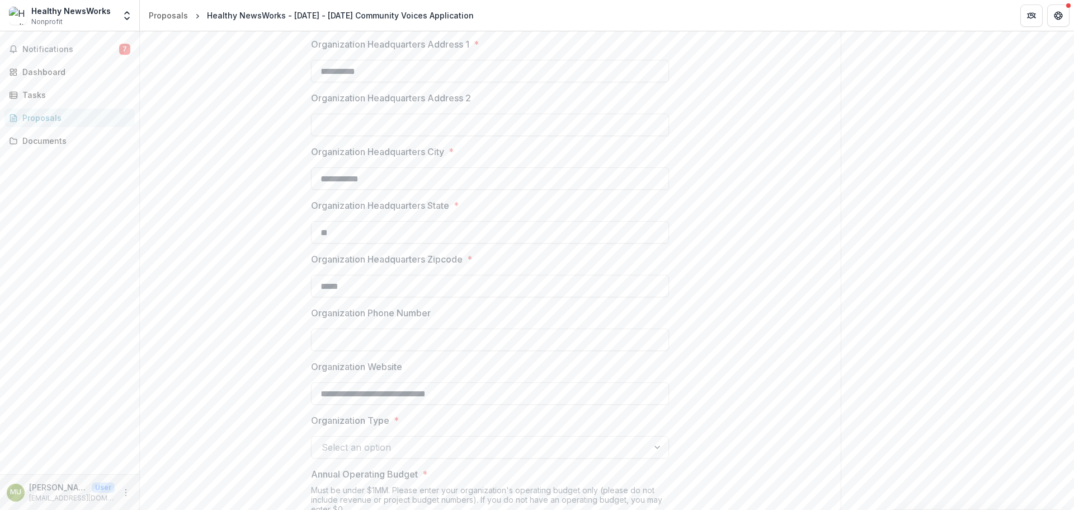
scroll to position [336, 0]
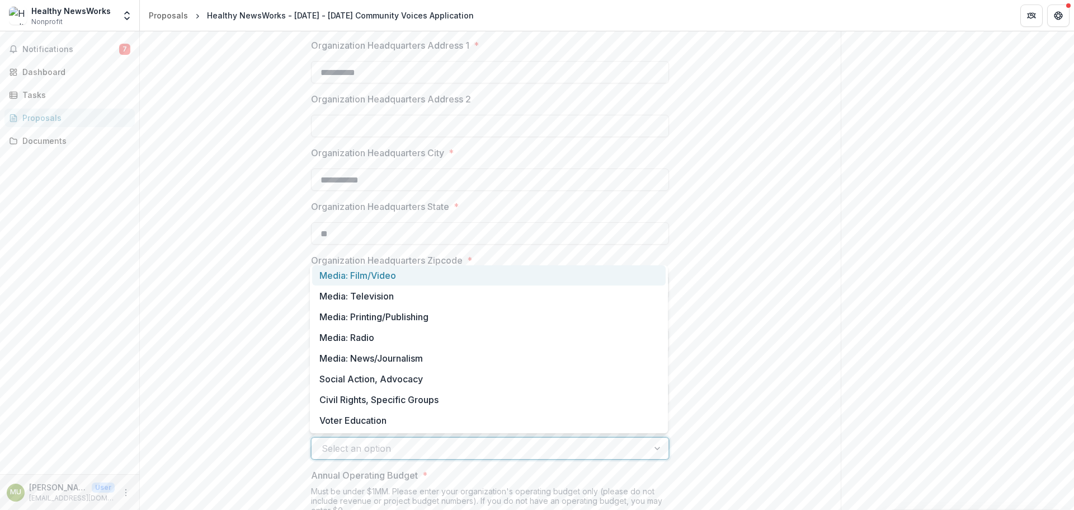
click at [657, 451] on div at bounding box center [658, 447] width 20 height 21
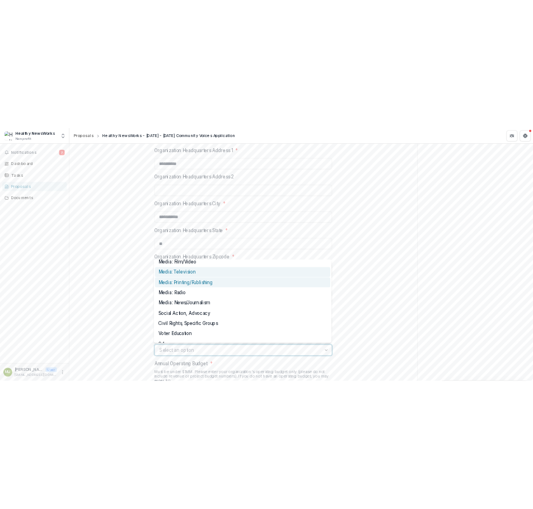
scroll to position [0, 0]
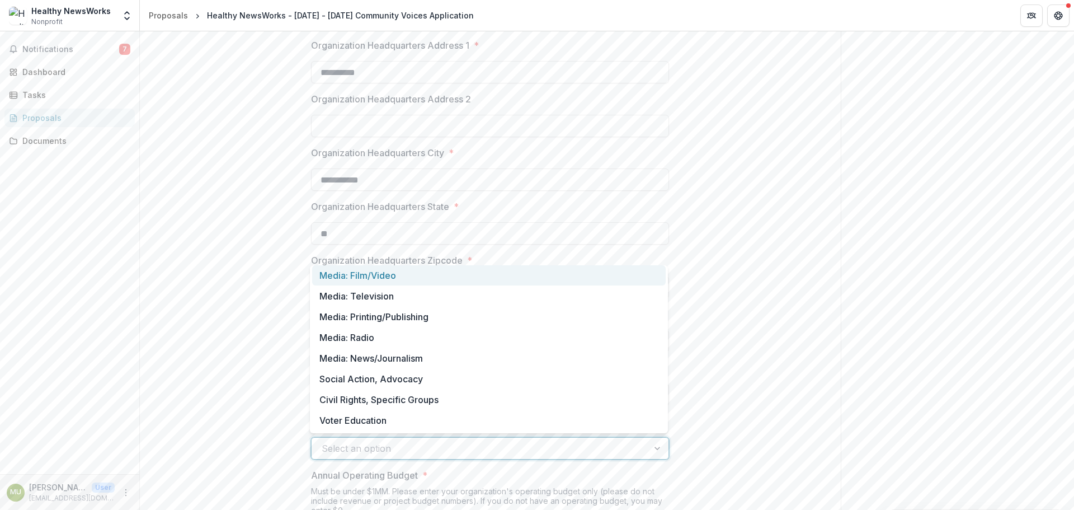
click at [657, 447] on div at bounding box center [658, 447] width 20 height 21
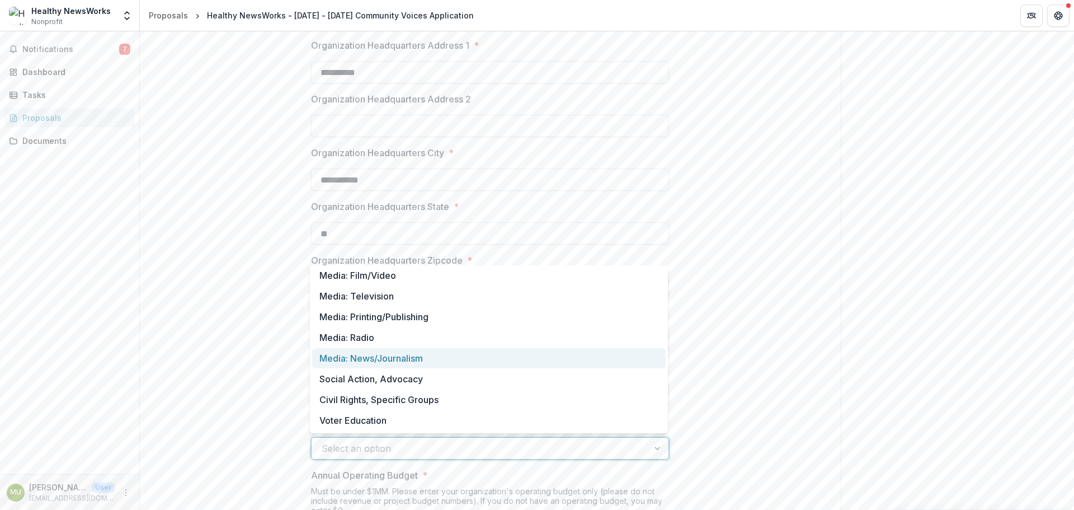
click at [394, 354] on div "Media: News/Journalism" at bounding box center [489, 358] width 354 height 21
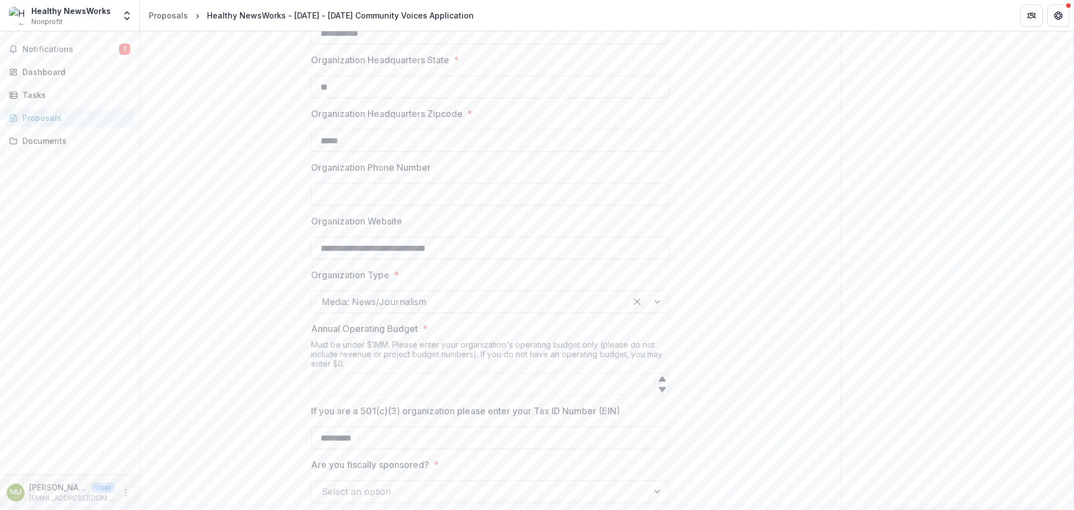
scroll to position [503, 0]
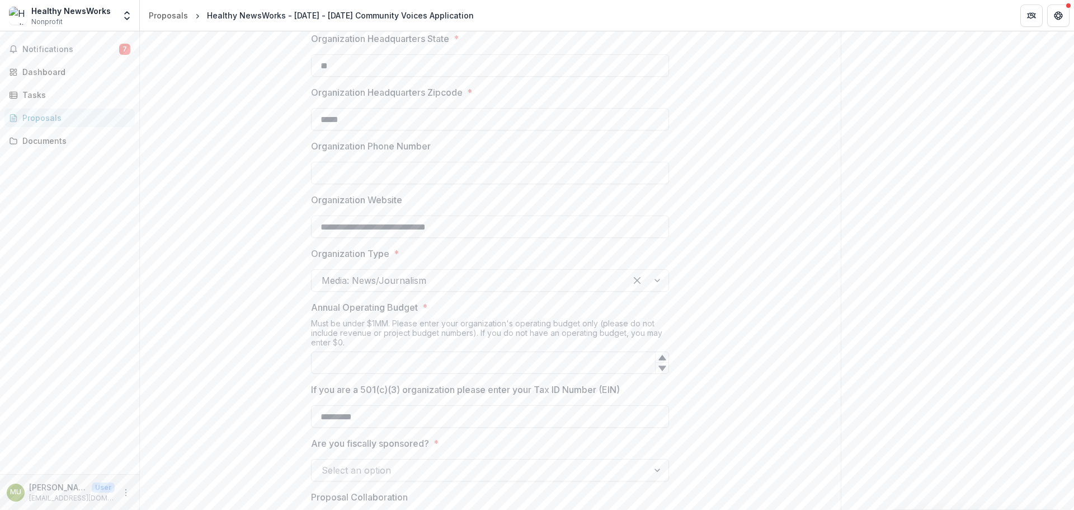
click at [467, 354] on input "Annual Operating Budget *" at bounding box center [490, 362] width 358 height 22
click at [661, 357] on icon at bounding box center [661, 357] width 7 height 5
click at [661, 368] on icon at bounding box center [661, 367] width 7 height 5
click at [659, 368] on icon at bounding box center [661, 367] width 7 height 5
type input "*"
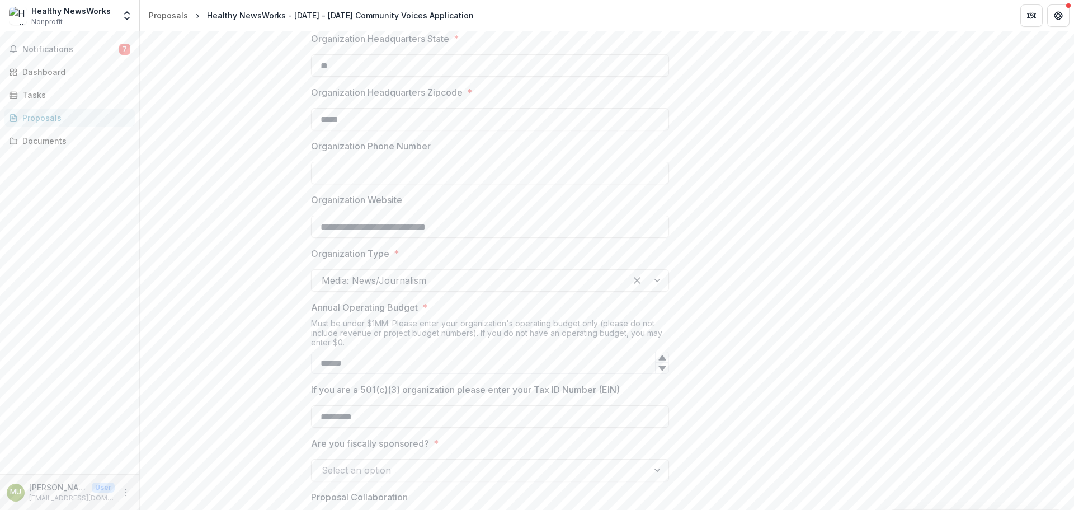
type input "******"
click at [318, 361] on input "******" at bounding box center [490, 362] width 358 height 22
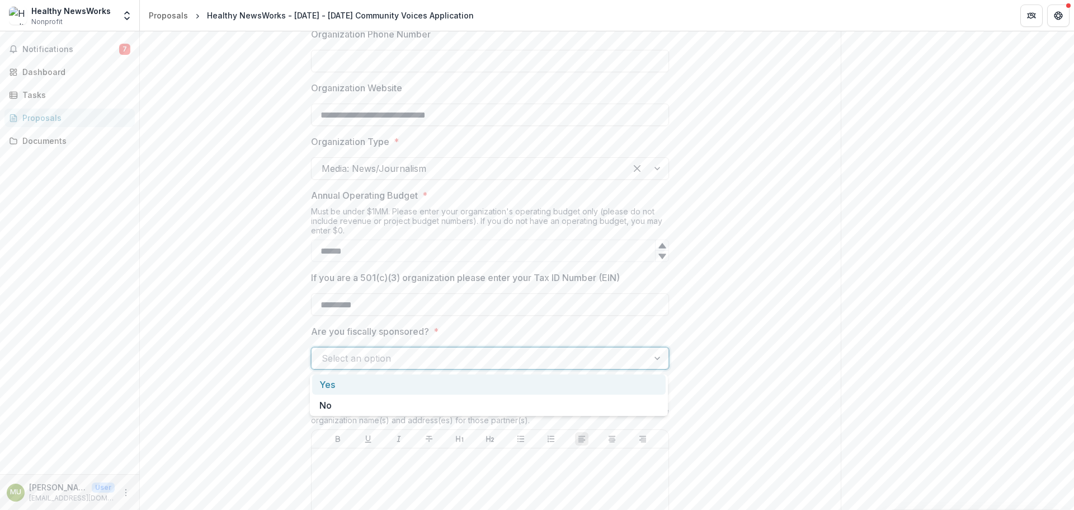
click at [662, 358] on div at bounding box center [658, 357] width 20 height 21
drag, startPoint x: 338, startPoint y: 402, endPoint x: 344, endPoint y: 402, distance: 6.2
click at [338, 402] on div "No" at bounding box center [489, 405] width 354 height 21
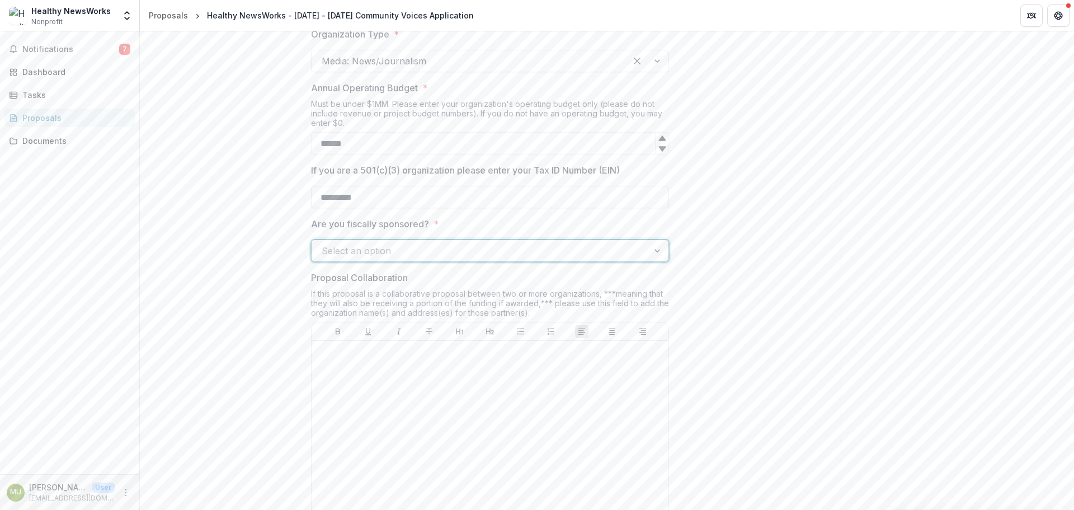
scroll to position [727, 0]
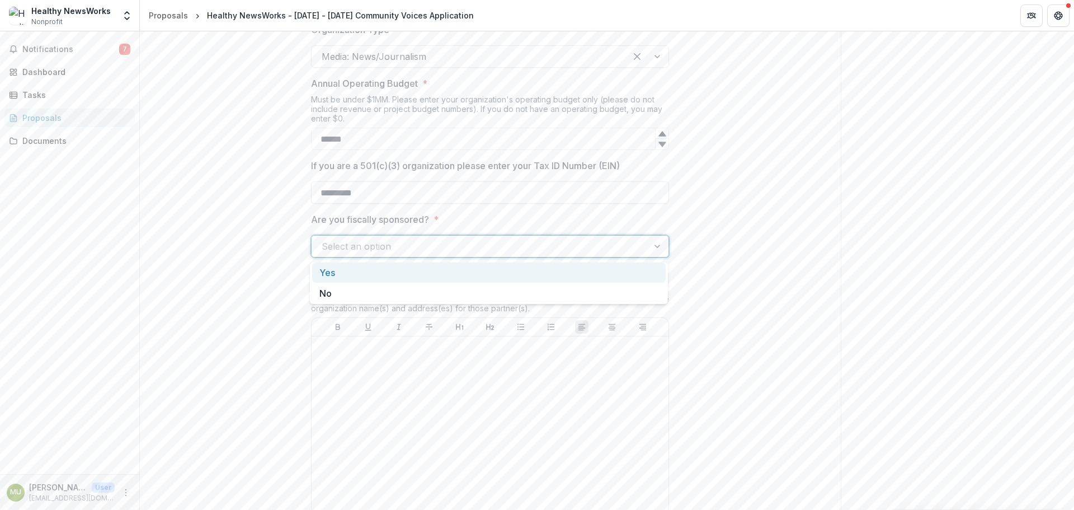
click at [656, 248] on div at bounding box center [658, 246] width 20 height 21
click at [390, 299] on div "No" at bounding box center [489, 293] width 354 height 21
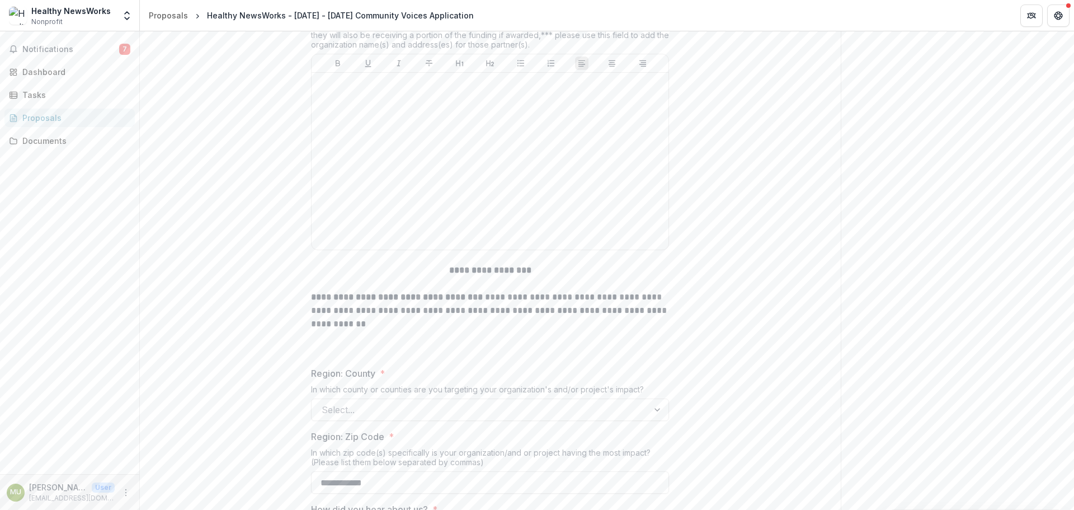
scroll to position [1119, 0]
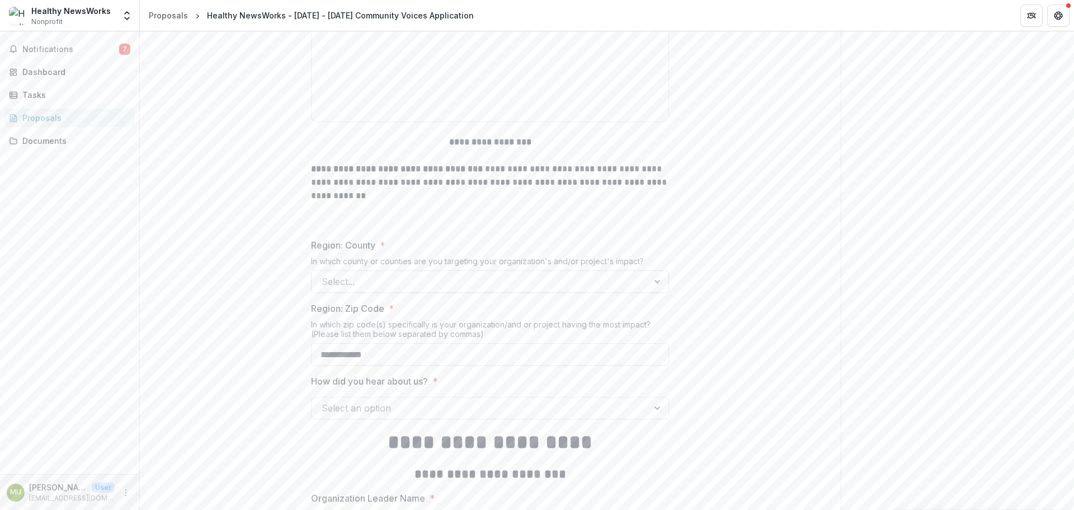
click at [657, 281] on div at bounding box center [658, 281] width 20 height 21
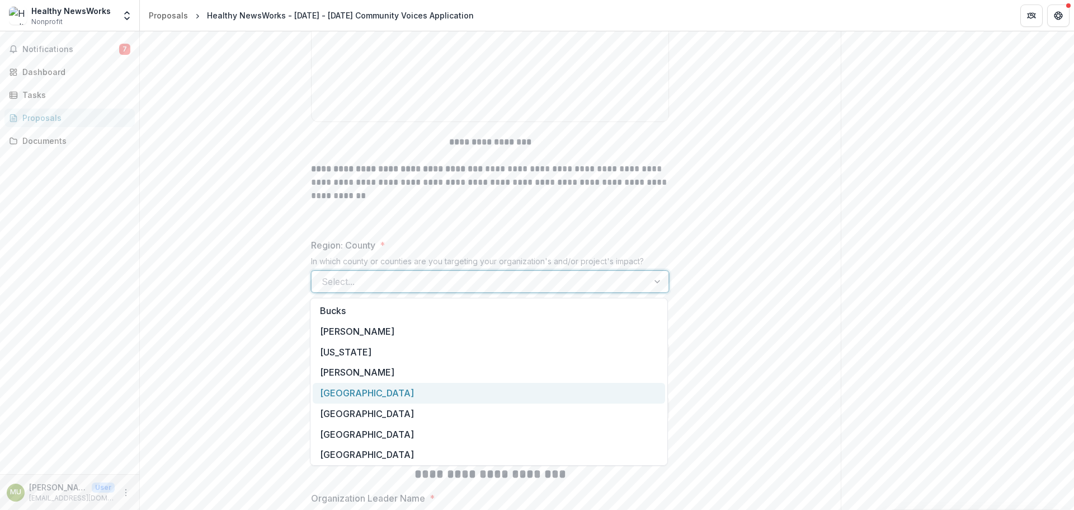
click at [370, 392] on div "Philadelphia" at bounding box center [489, 393] width 352 height 21
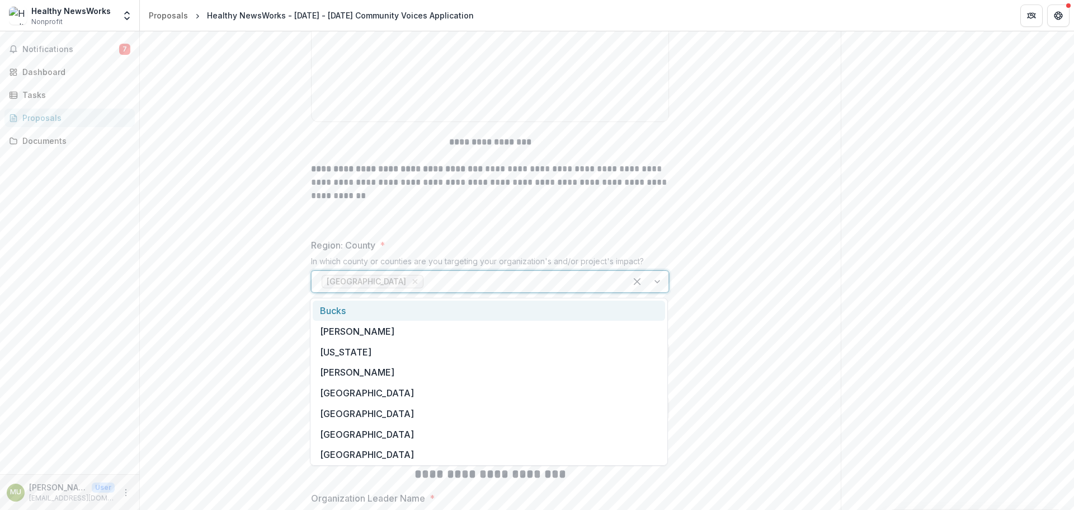
drag, startPoint x: 658, startPoint y: 280, endPoint x: 649, endPoint y: 284, distance: 9.8
click at [649, 284] on div at bounding box center [647, 281] width 43 height 21
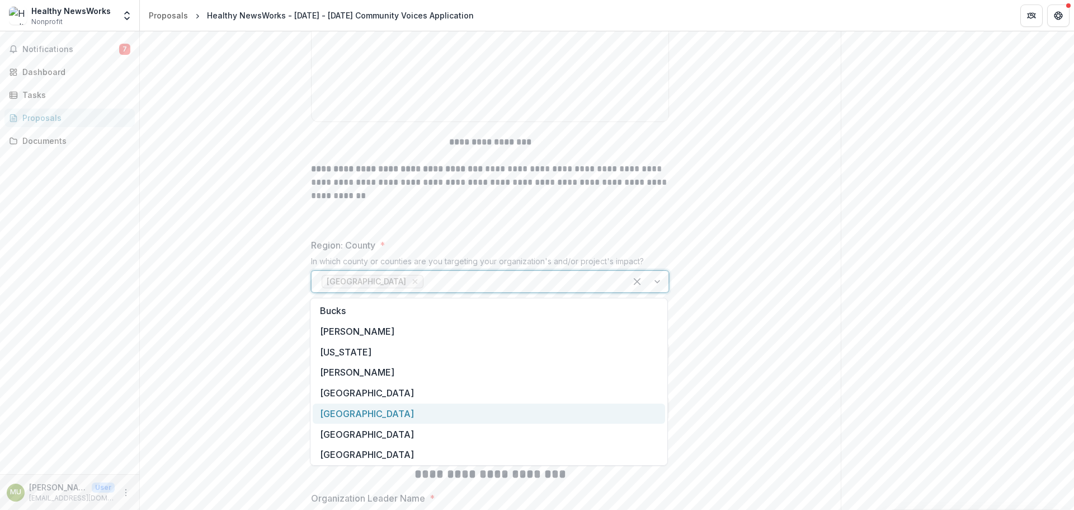
click at [351, 412] on div "Camden" at bounding box center [489, 413] width 352 height 21
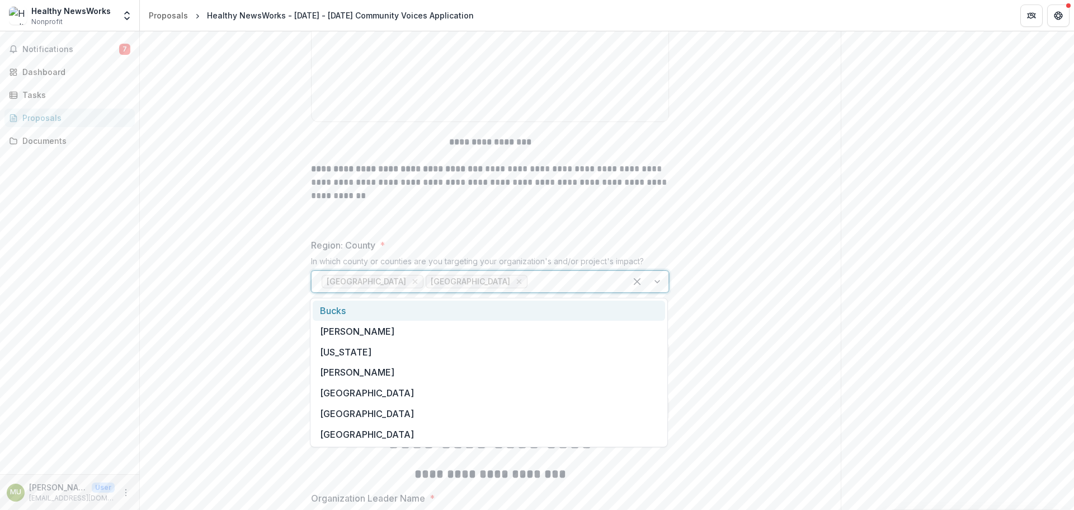
click at [654, 279] on div at bounding box center [647, 281] width 43 height 21
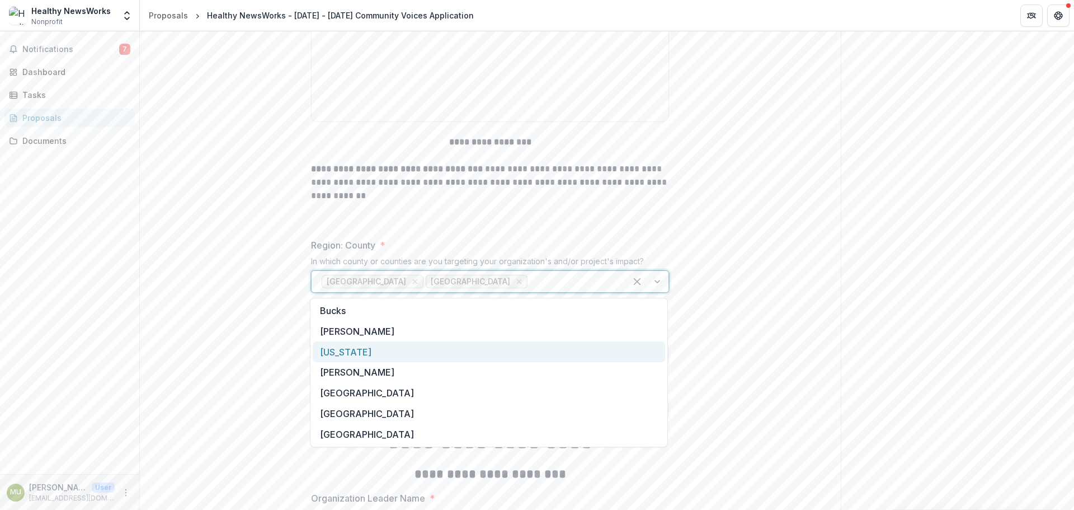
click at [363, 352] on div "Delaware" at bounding box center [489, 351] width 352 height 21
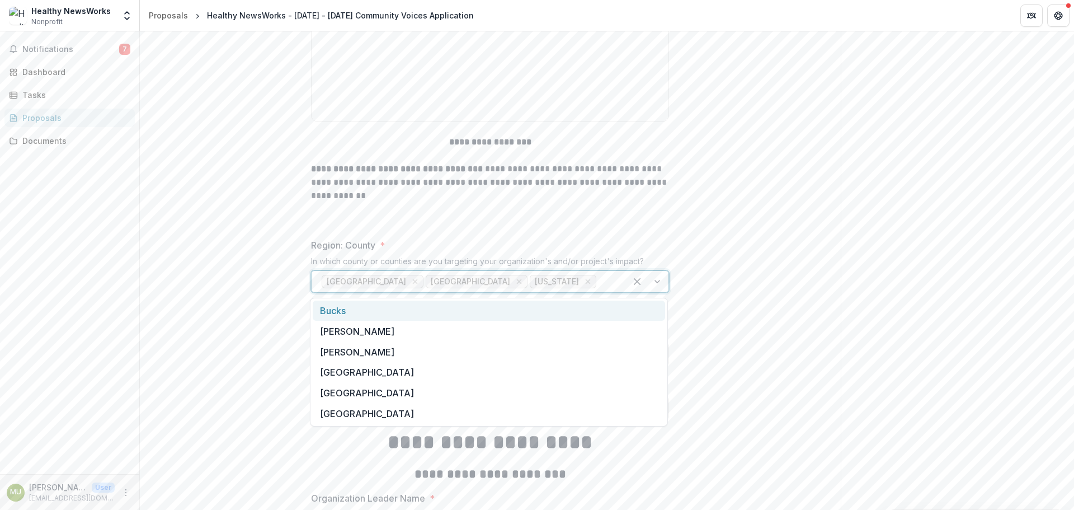
click at [599, 285] on div at bounding box center [607, 282] width 17 height 16
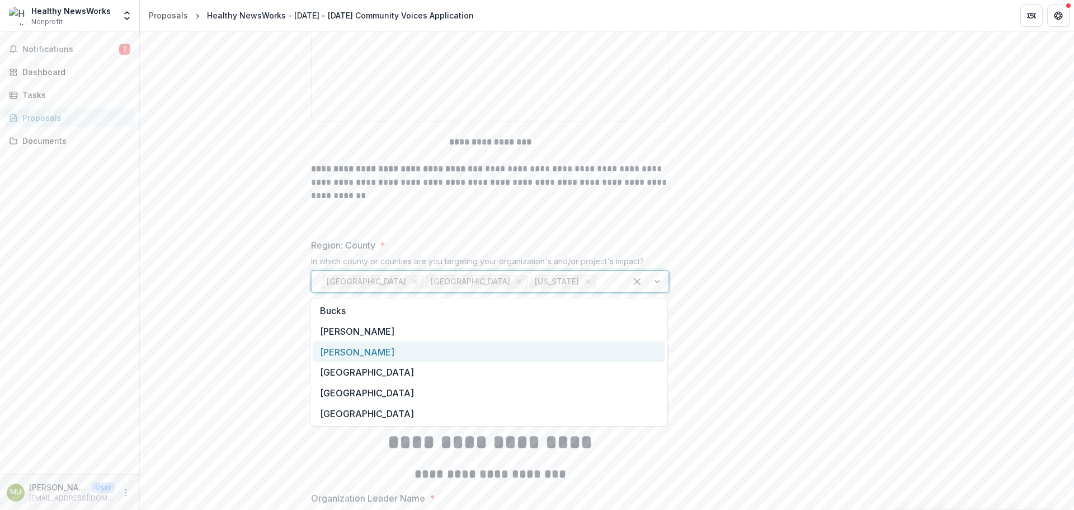
click at [354, 350] on div "Montgomery" at bounding box center [489, 351] width 352 height 21
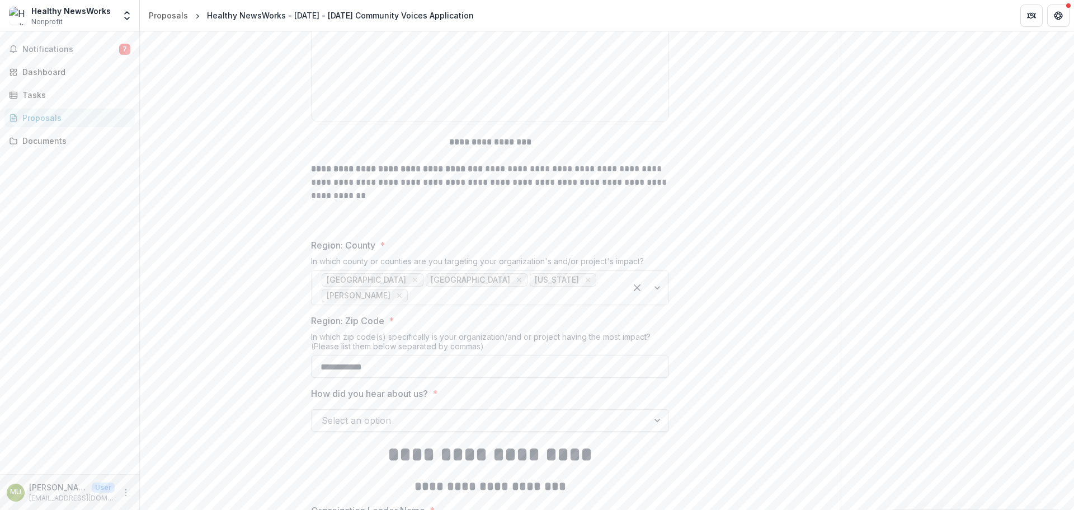
click at [395, 357] on input "**********" at bounding box center [490, 366] width 358 height 22
click at [363, 355] on input "**********" at bounding box center [490, 366] width 358 height 22
drag, startPoint x: 387, startPoint y: 351, endPoint x: 319, endPoint y: 344, distance: 67.5
click at [320, 355] on input "**********" at bounding box center [490, 366] width 358 height 22
paste input "**********"
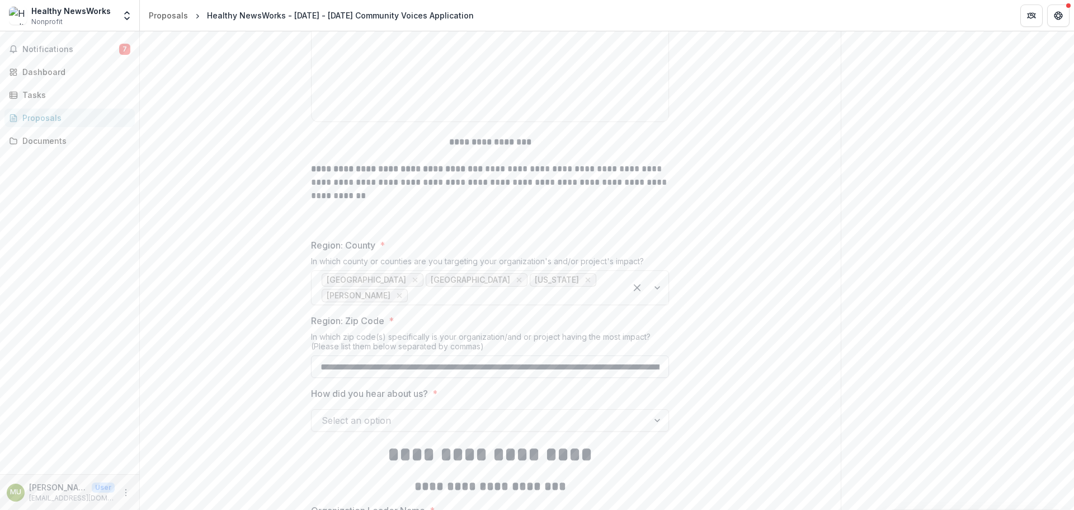
scroll to position [0, 491]
type input "**********"
click at [661, 410] on div at bounding box center [658, 420] width 20 height 21
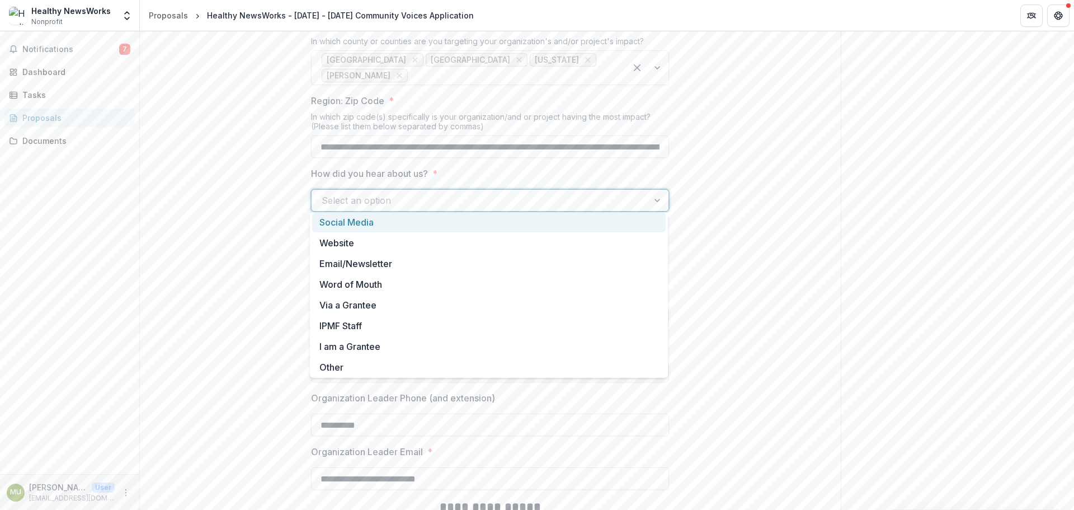
scroll to position [1350, 0]
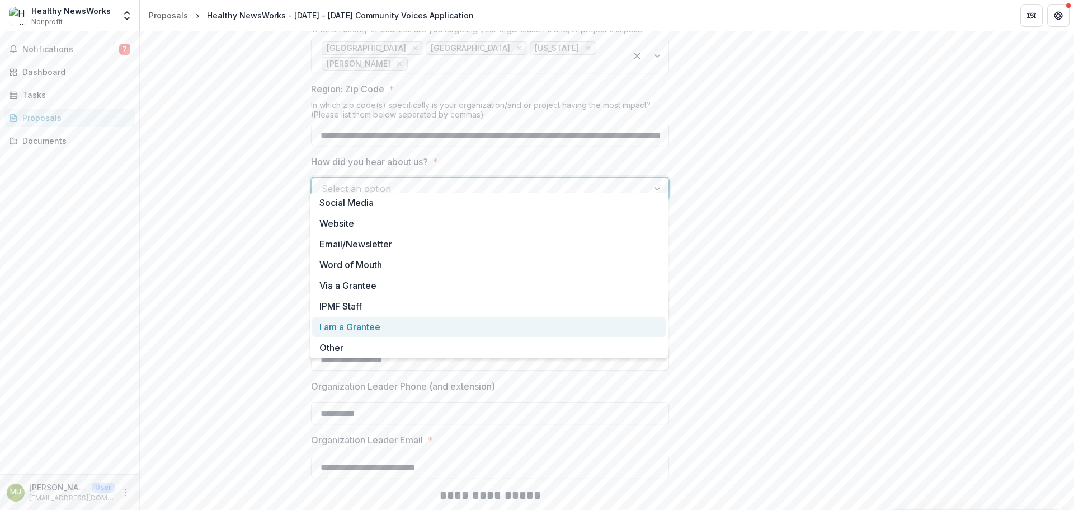
click at [354, 324] on div "I am a Grantee" at bounding box center [489, 327] width 354 height 21
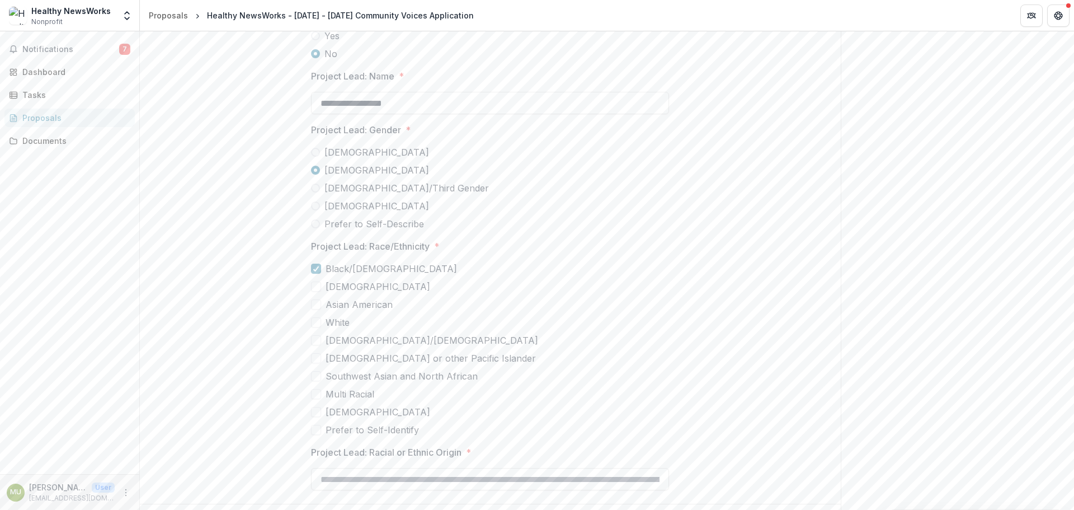
scroll to position [2898, 0]
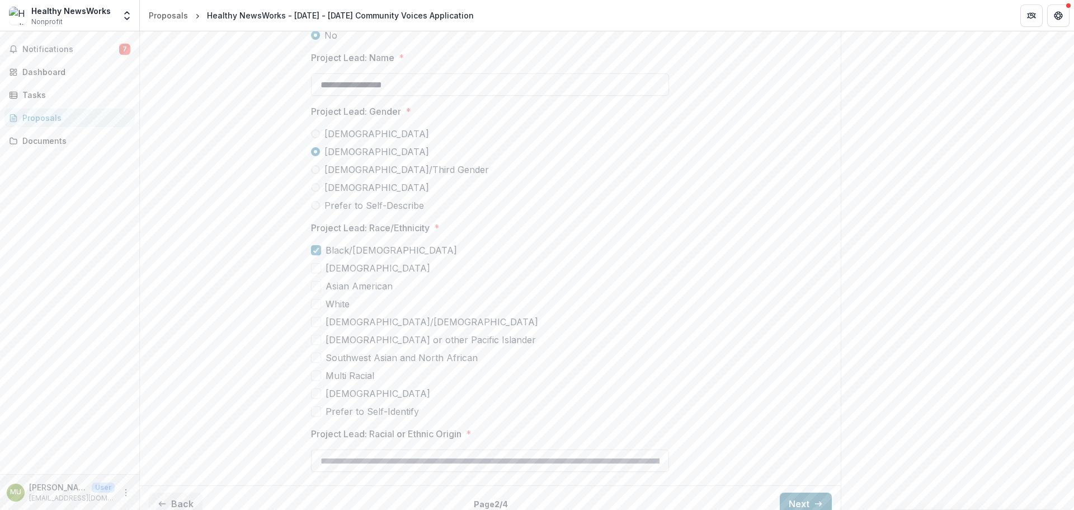
click at [792, 492] on button "Next" at bounding box center [806, 503] width 52 height 22
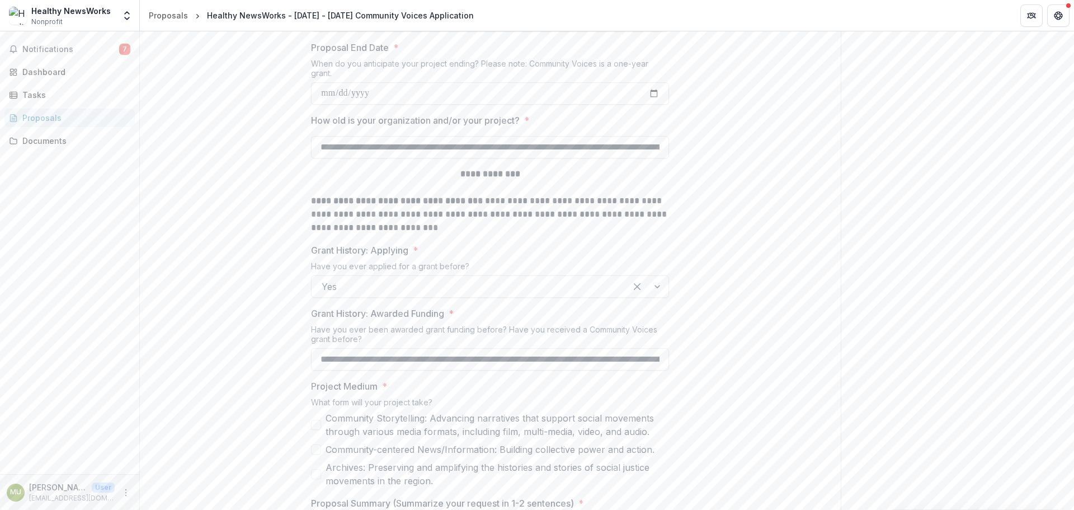
scroll to position [503, 0]
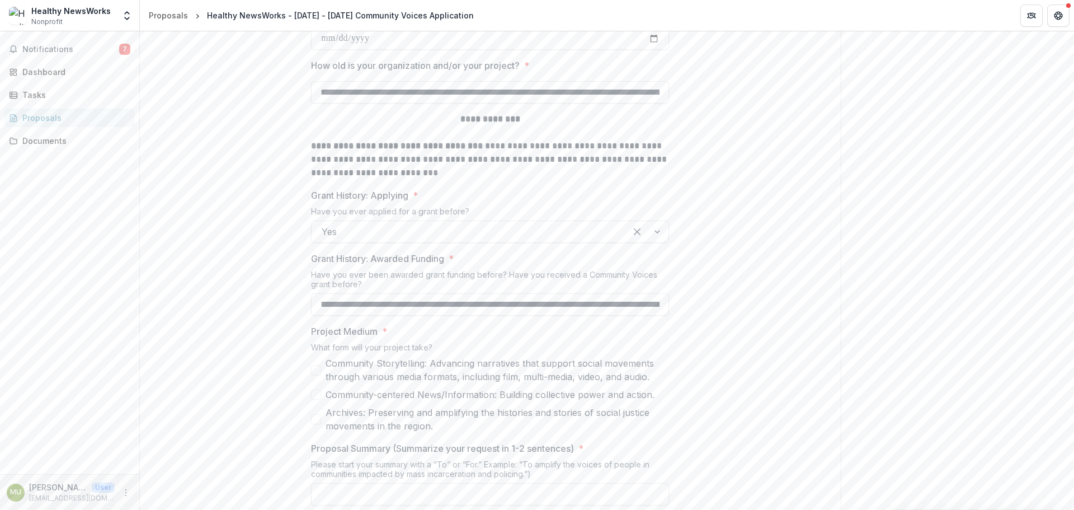
click at [316, 392] on span at bounding box center [316, 394] width 10 height 10
